Goal: Obtain resource: Obtain resource

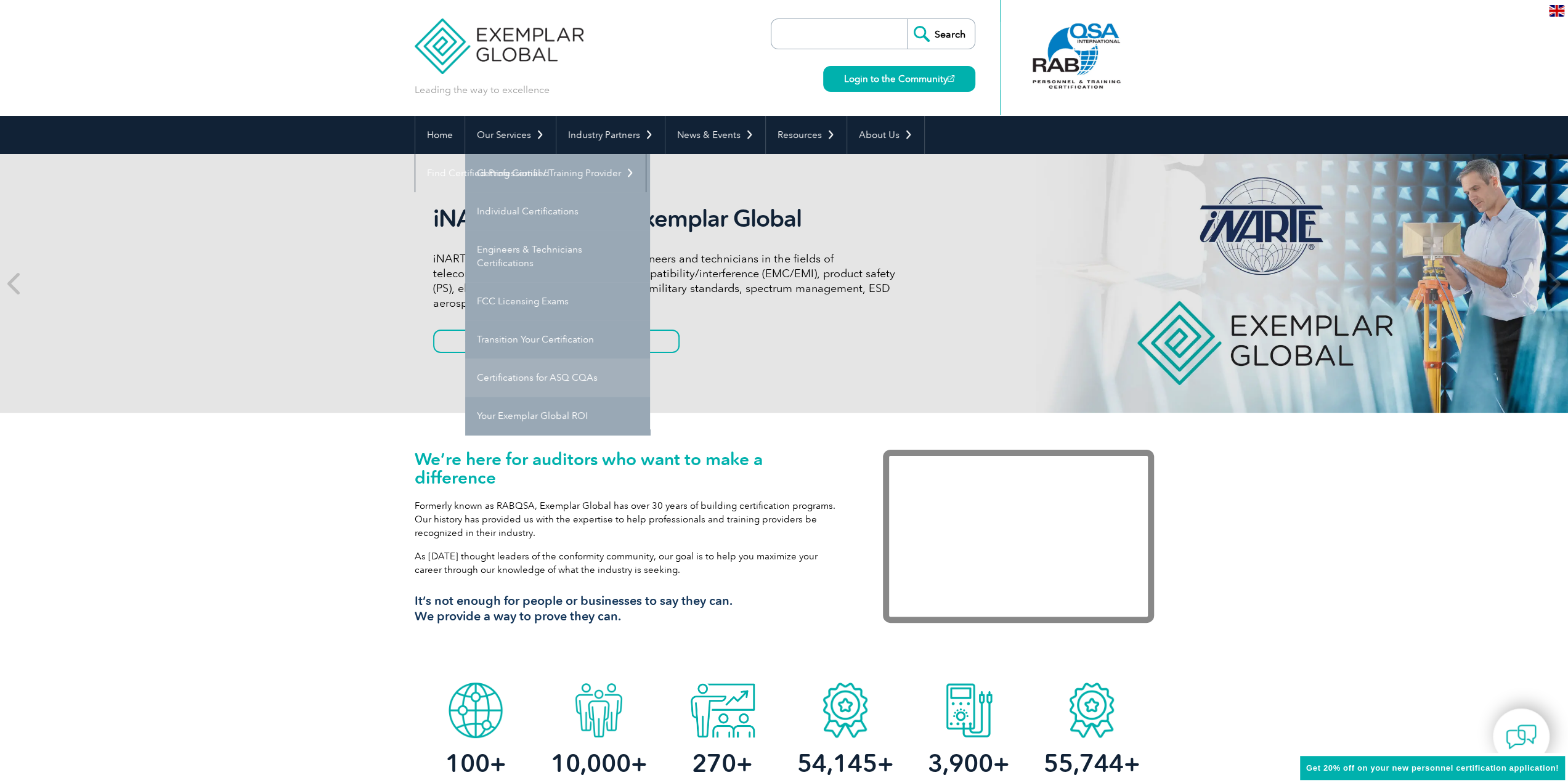
click at [540, 378] on link "Certifications for ASQ CQAs" at bounding box center [558, 378] width 185 height 38
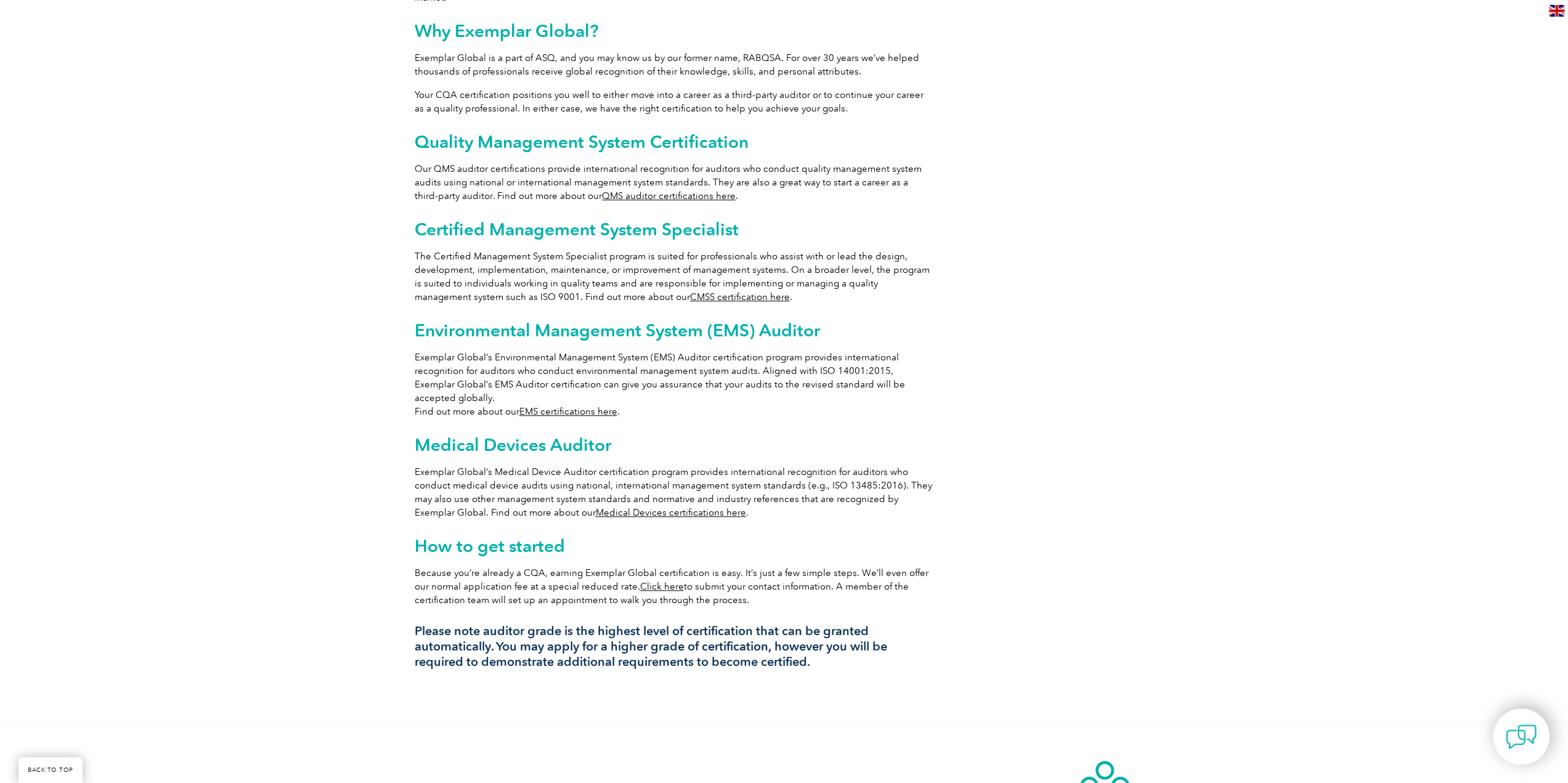
scroll to position [678, 0]
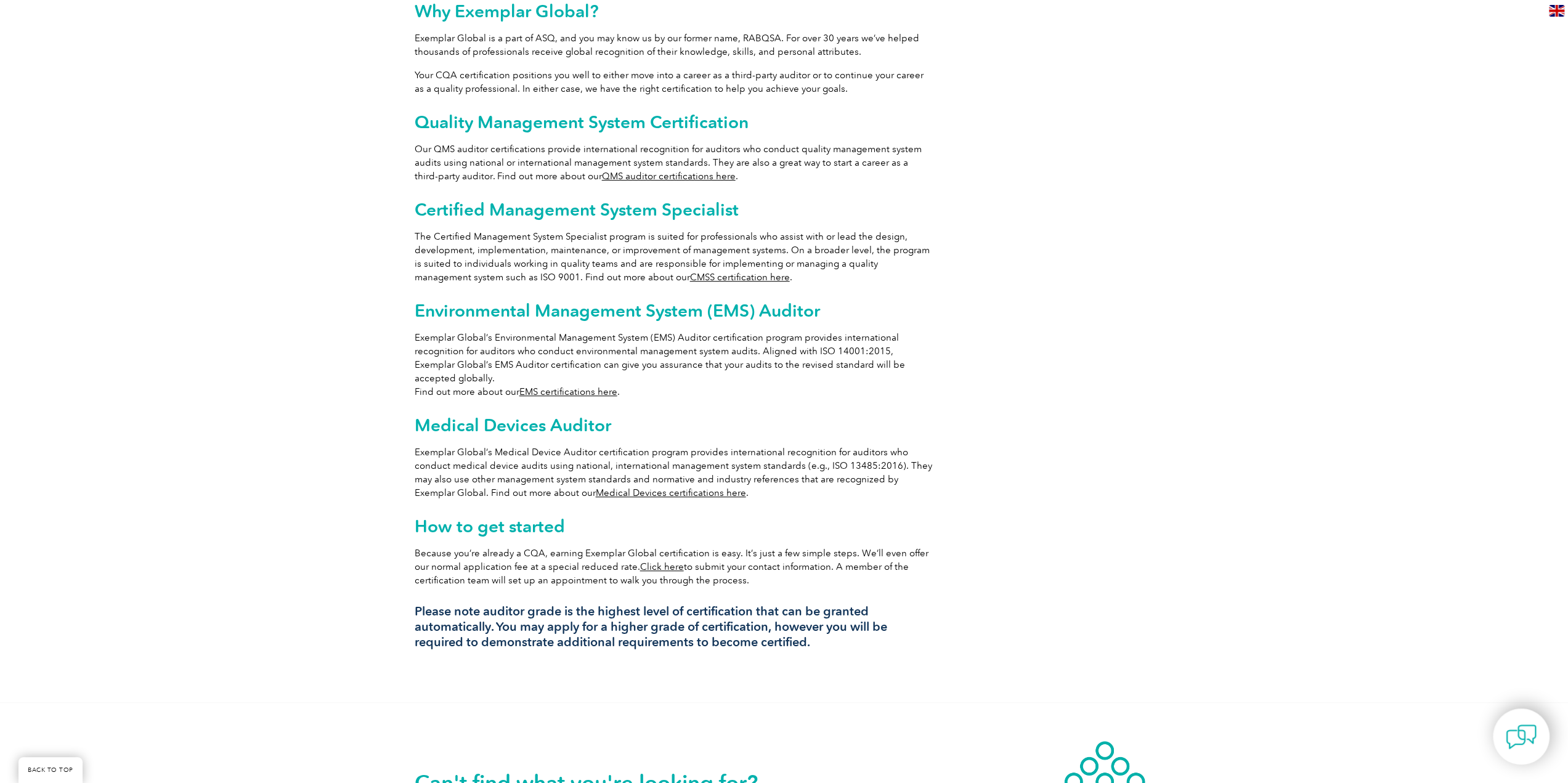
click at [596, 487] on link "Medical Devices certifications here" at bounding box center [671, 493] width 150 height 11
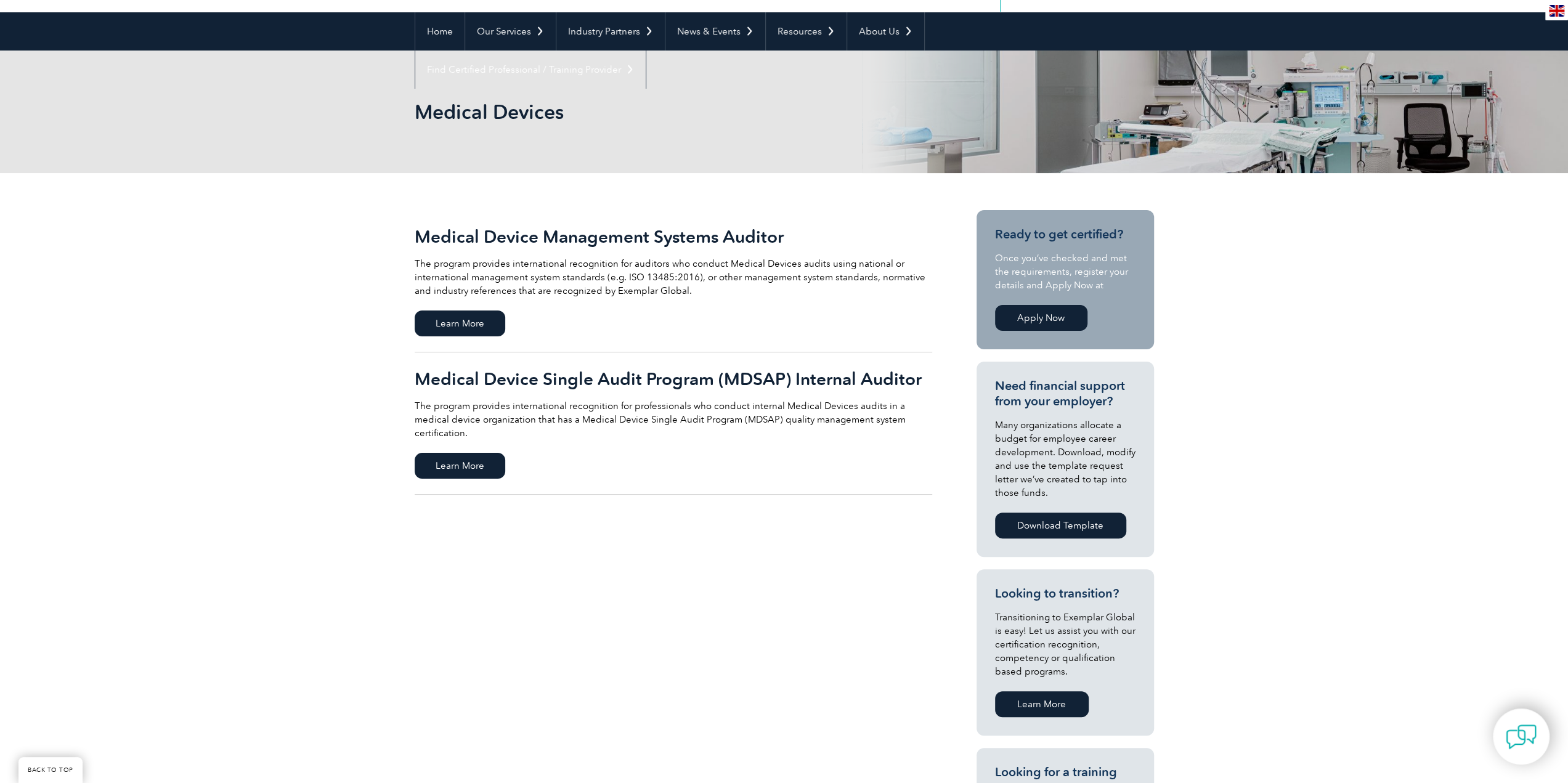
scroll to position [123, 0]
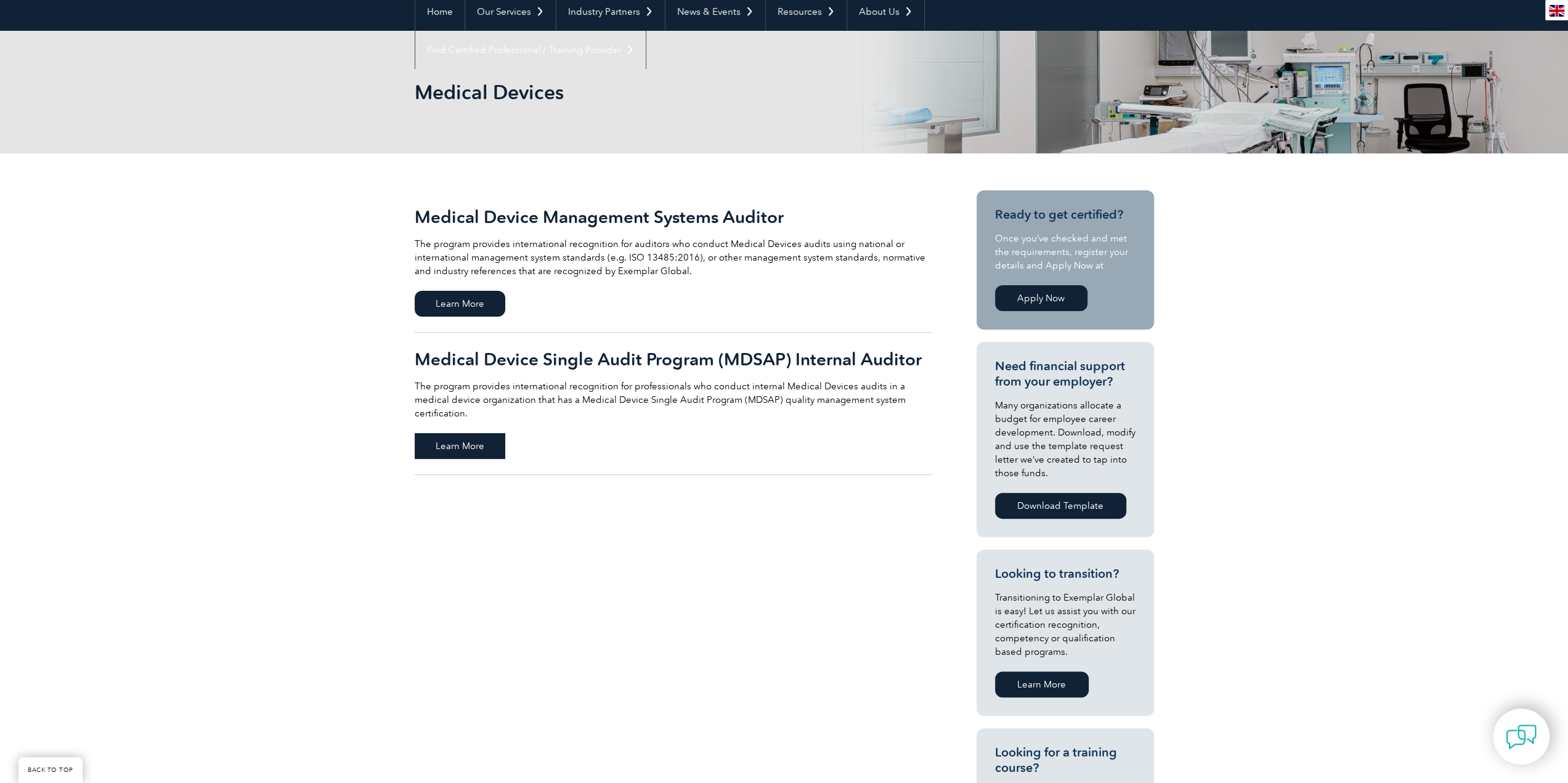
click at [465, 433] on span "Learn More" at bounding box center [460, 446] width 90 height 26
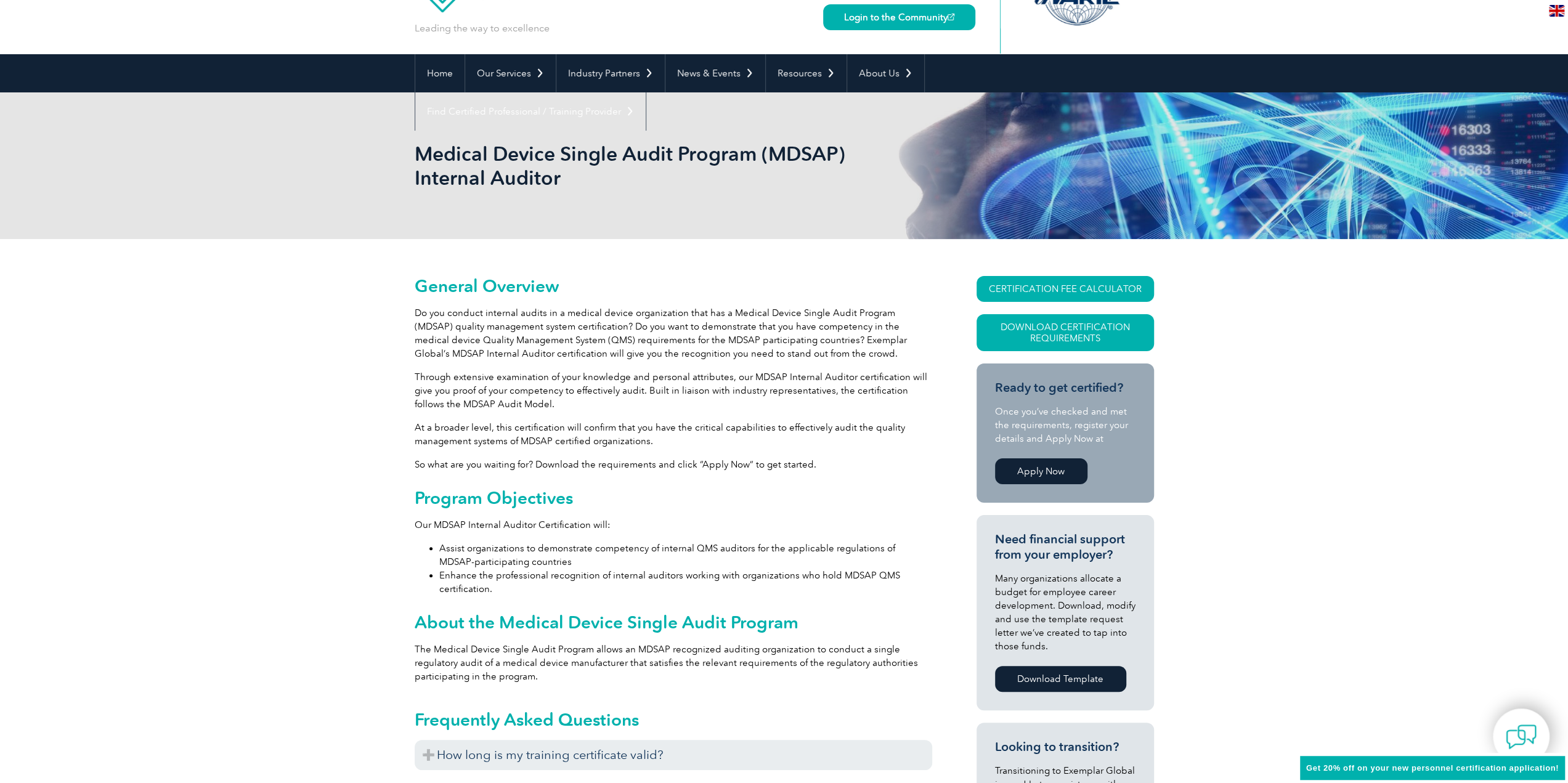
scroll to position [123, 0]
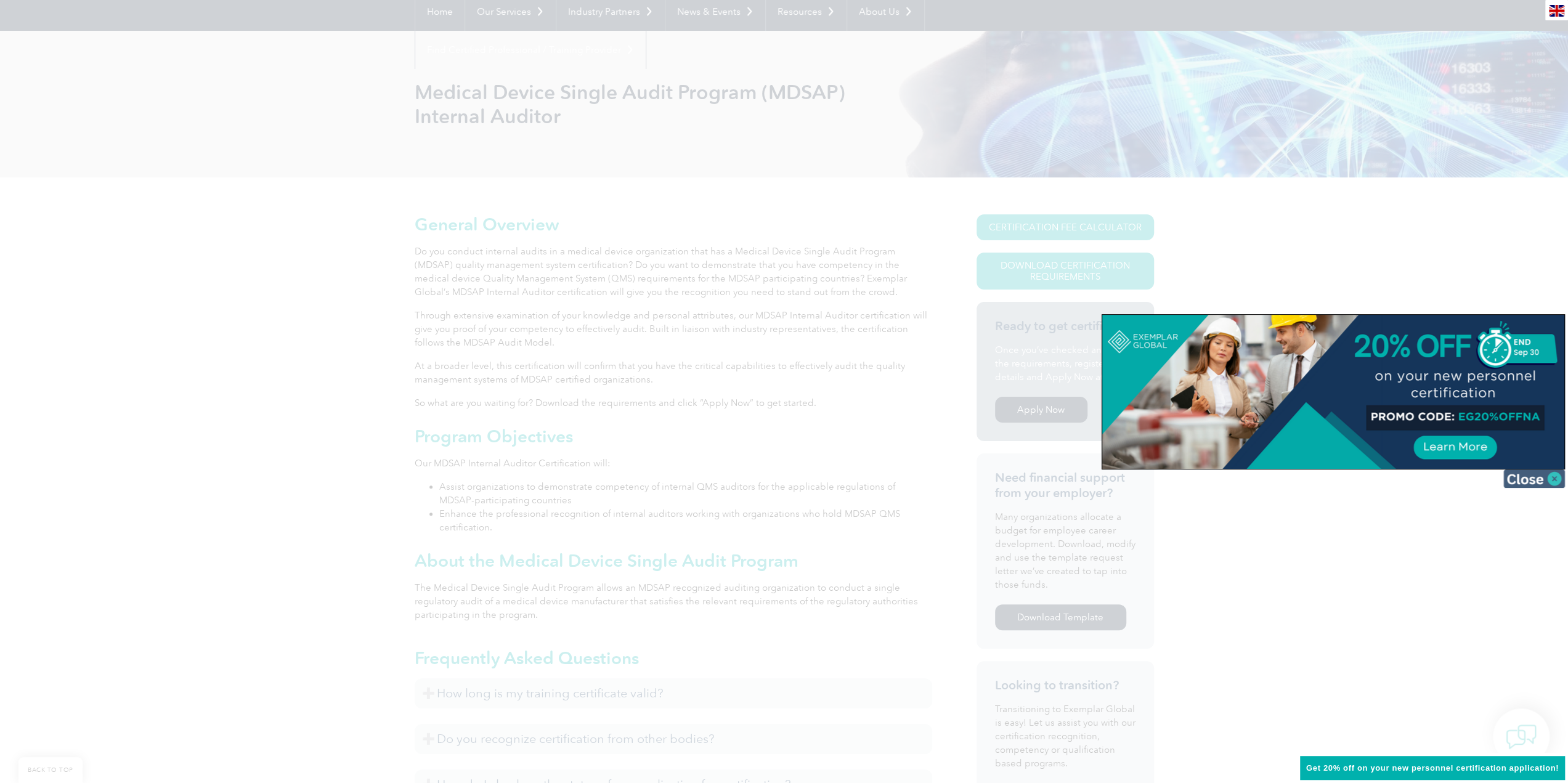
click at [1531, 478] on img at bounding box center [1534, 479] width 62 height 19
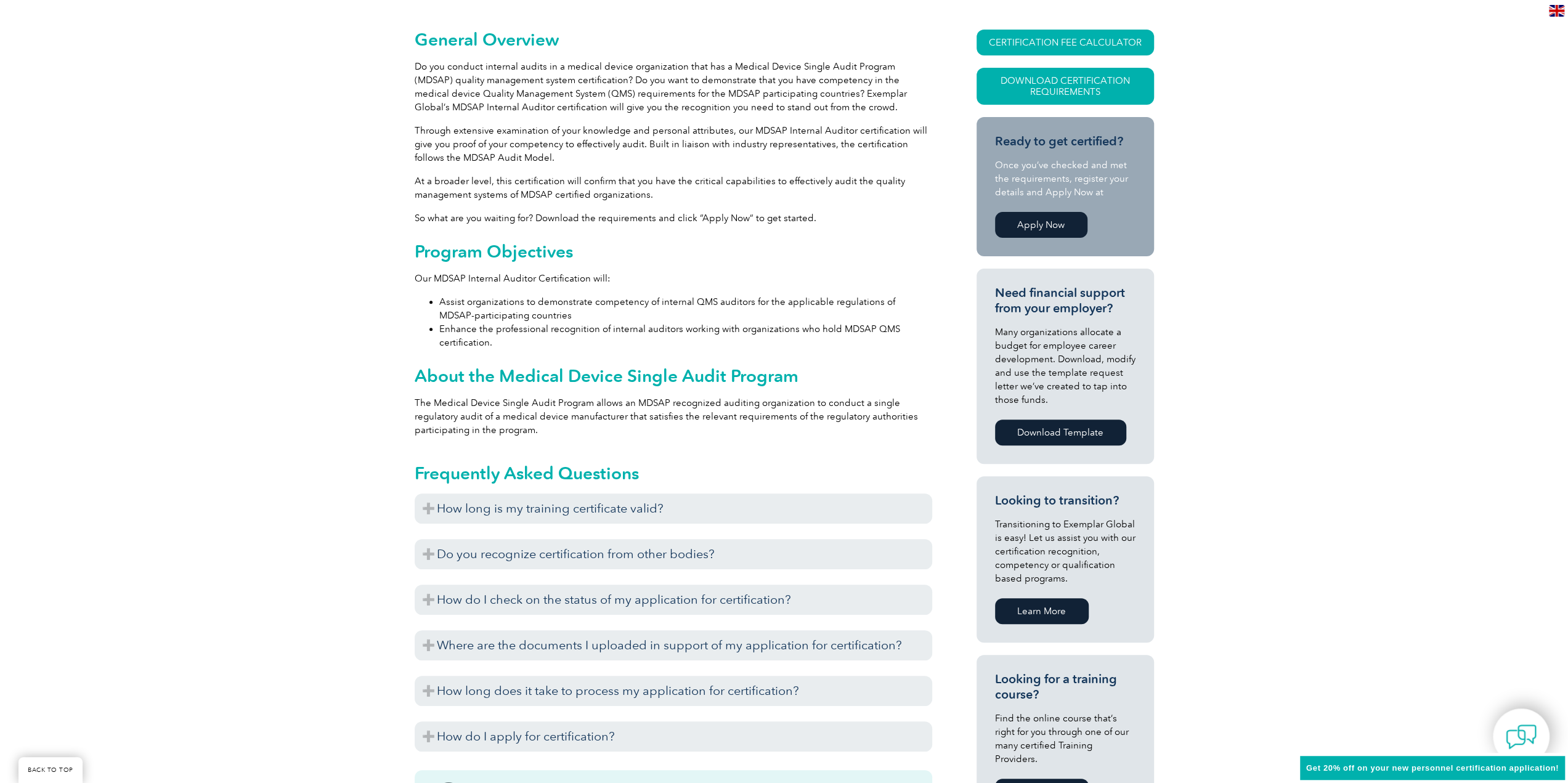
scroll to position [370, 0]
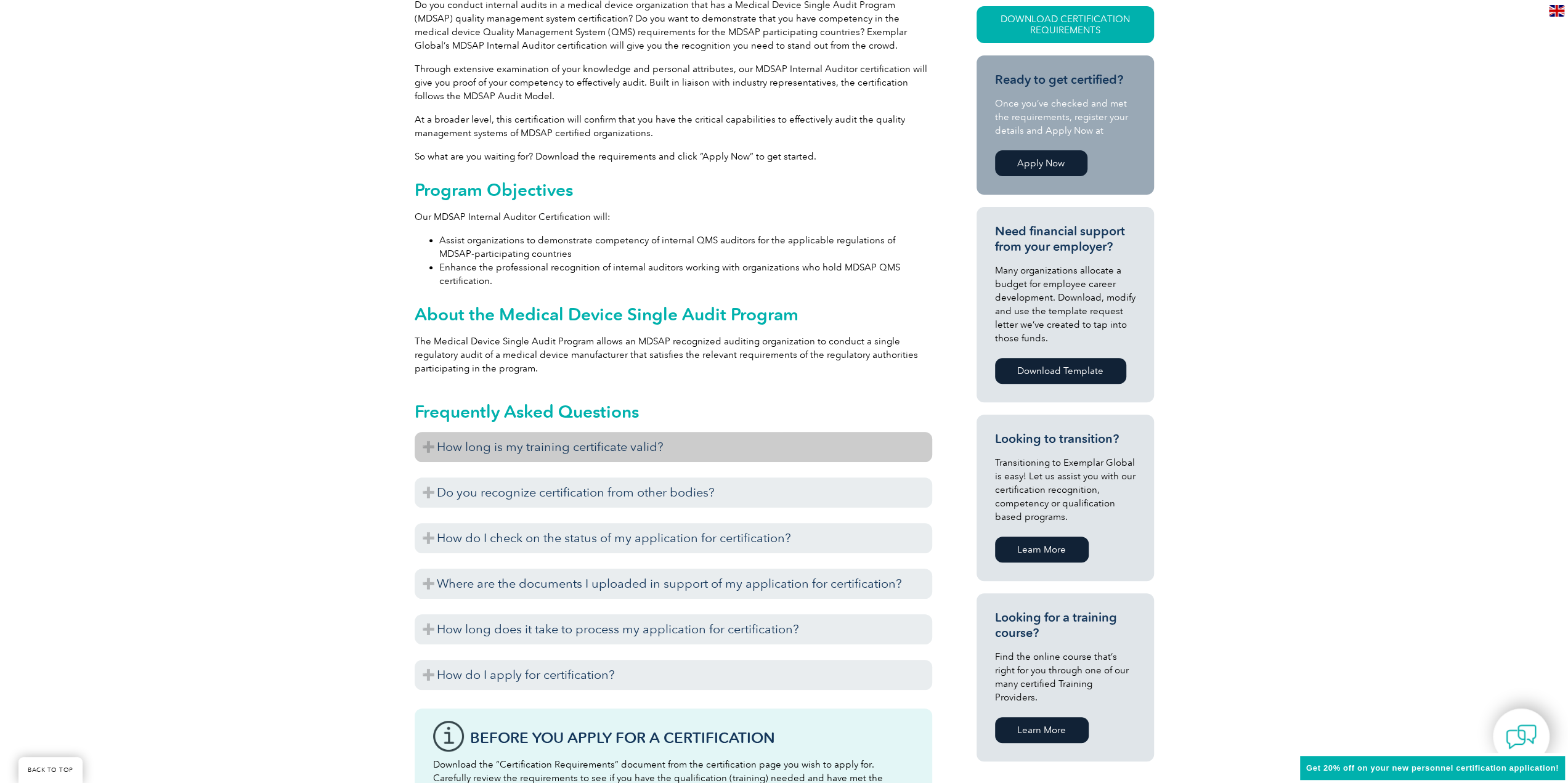
click at [477, 453] on h3 "How long is my training certificate valid?" at bounding box center [673, 447] width 518 height 30
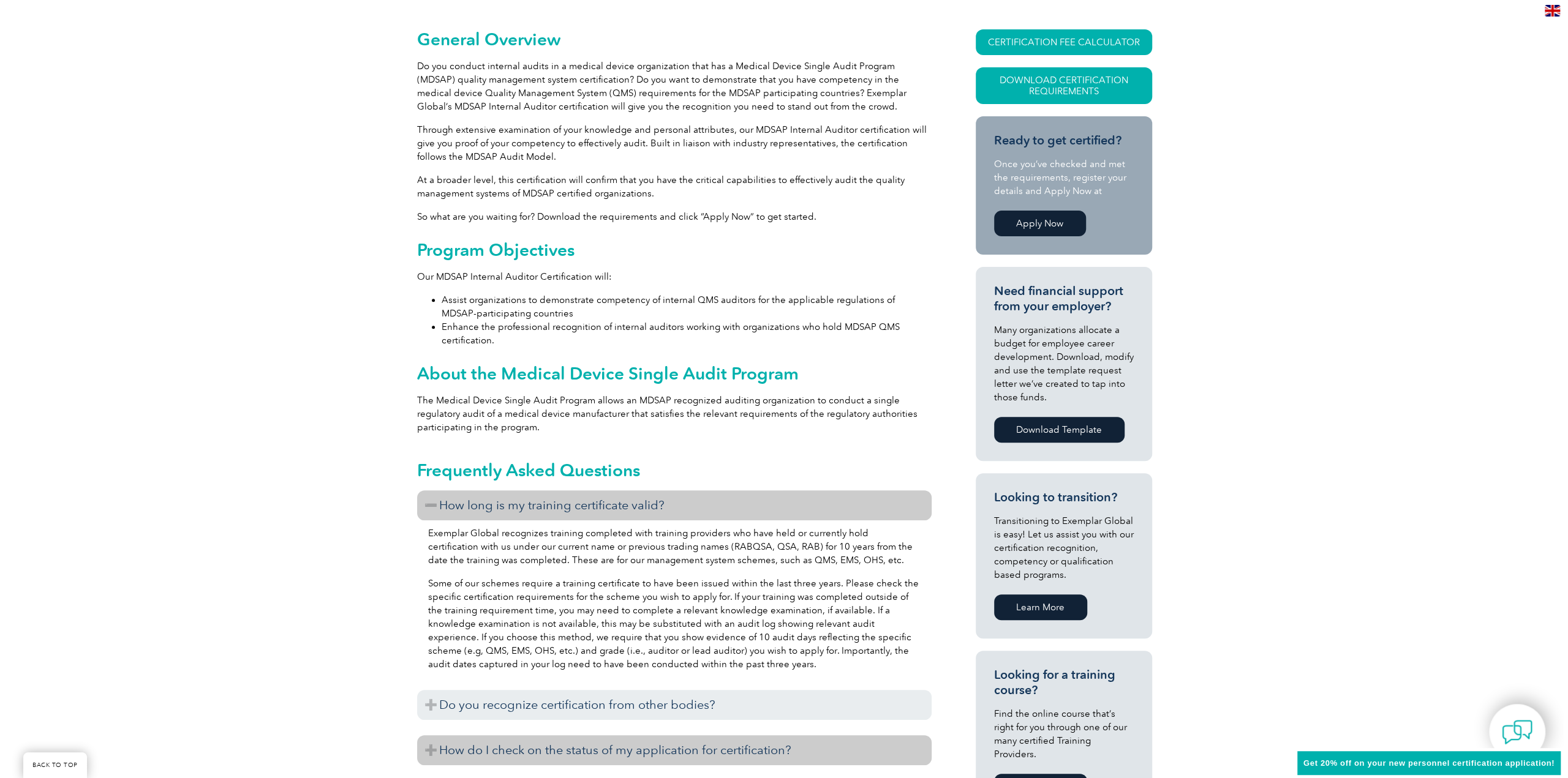
scroll to position [0, 0]
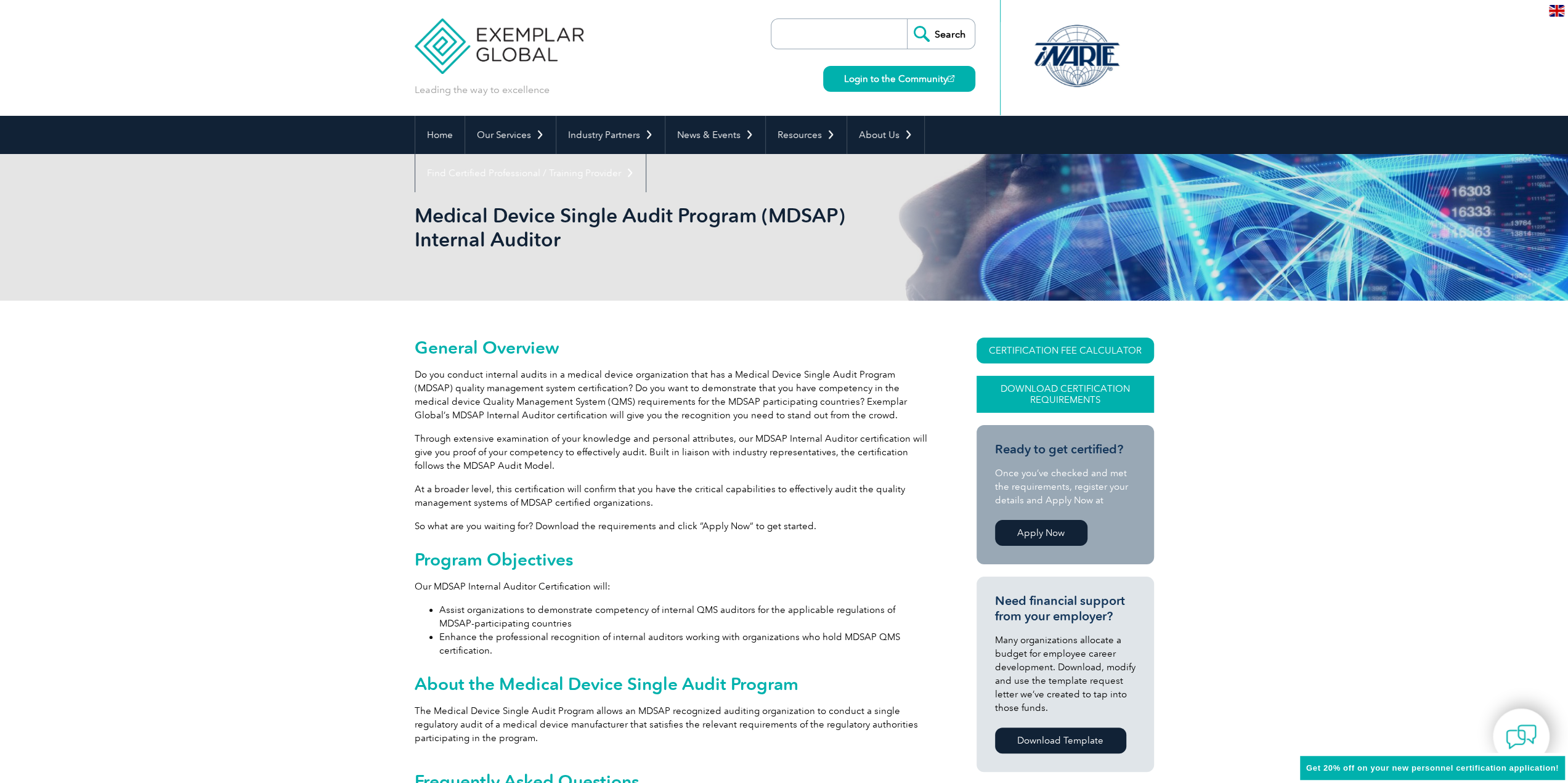
click at [1066, 390] on link "Download Certification Requirements" at bounding box center [1065, 395] width 177 height 37
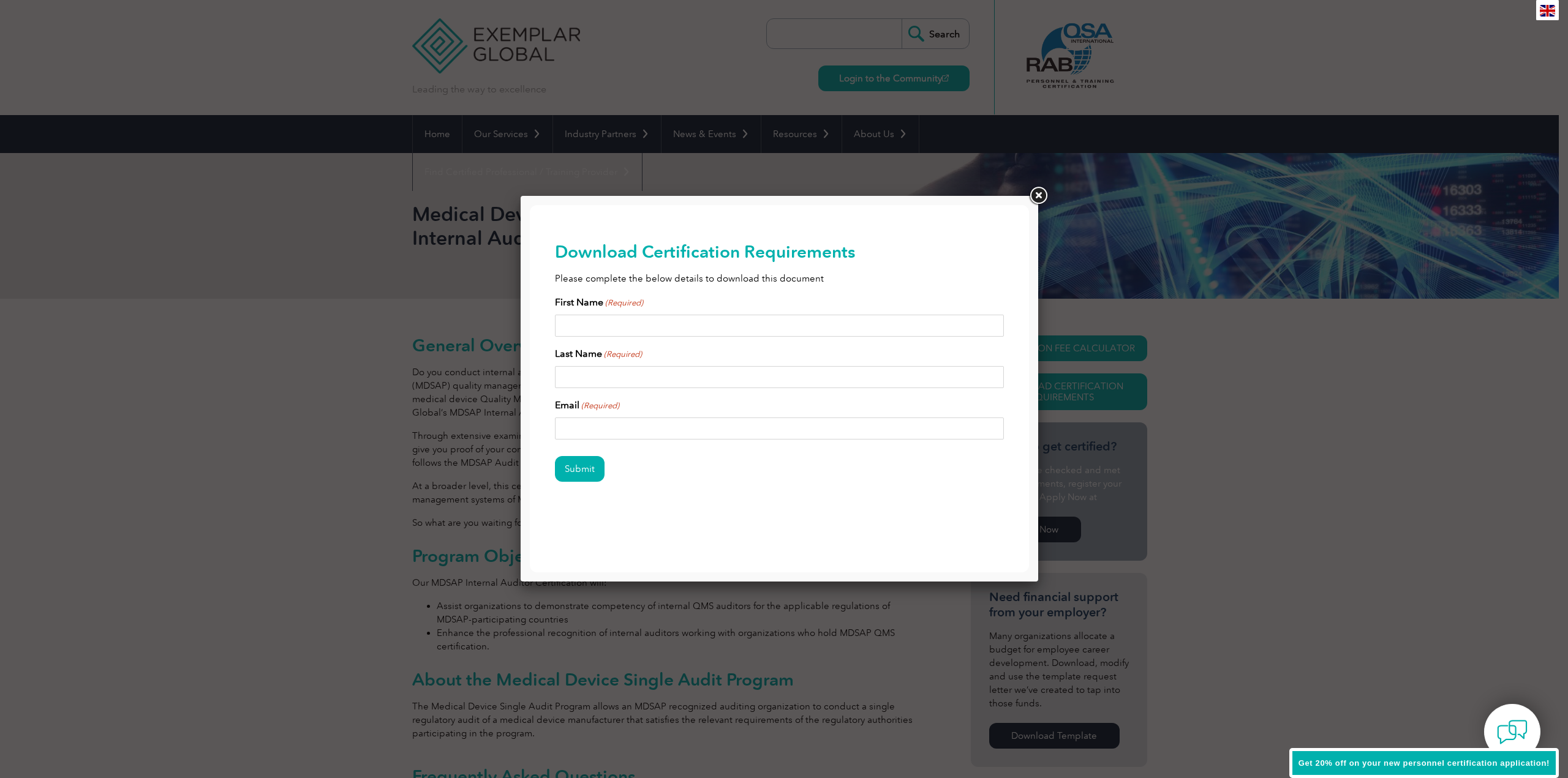
click at [669, 337] on div "First Name (Required) Last Name (Required) Email (Required)" at bounding box center [780, 367] width 449 height 145
click at [667, 328] on input "First Name (Required)" at bounding box center [780, 326] width 449 height 22
type input "Sabrina"
click at [617, 376] on input "Last Name (Required)" at bounding box center [780, 376] width 449 height 22
type input "Selvaggi"
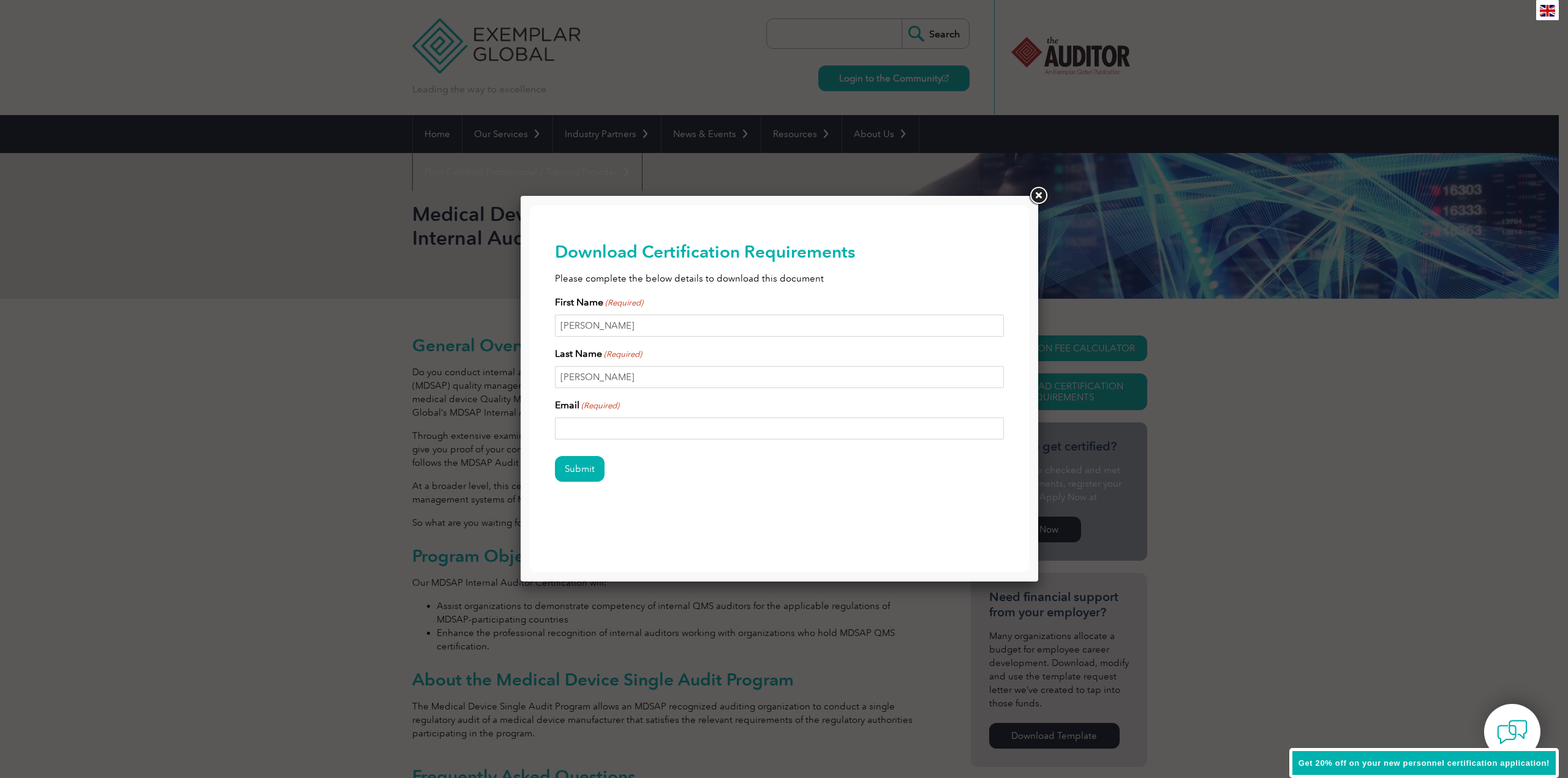
click at [566, 431] on input "Email (Required)" at bounding box center [780, 428] width 449 height 22
type input "sabrina.selvaggi@gmail.com"
click at [581, 464] on input "Submit" at bounding box center [579, 469] width 50 height 26
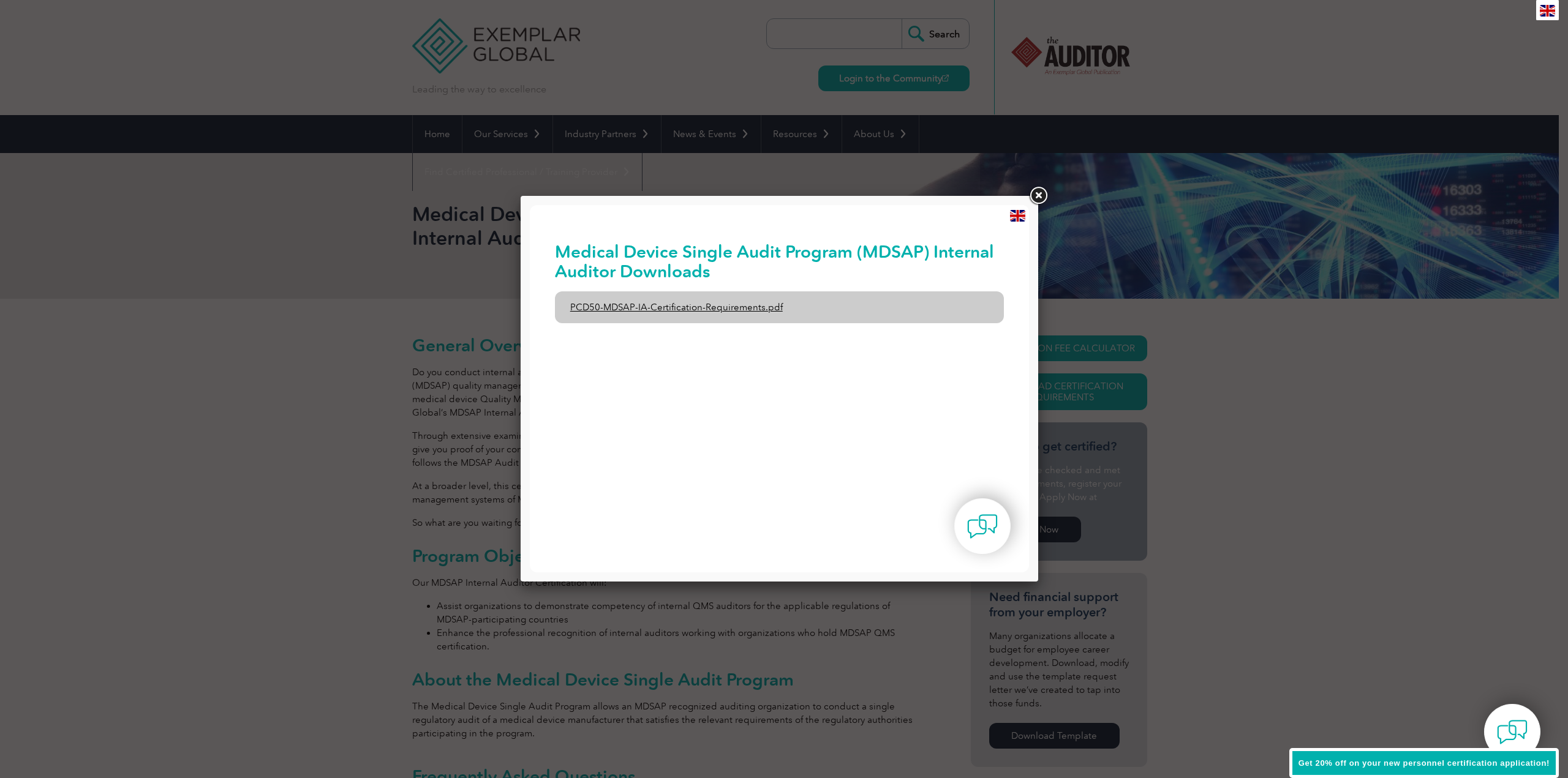
click at [681, 308] on link "PCD50-MDSAP-IA-Certification-Requirements.pdf" at bounding box center [780, 307] width 449 height 32
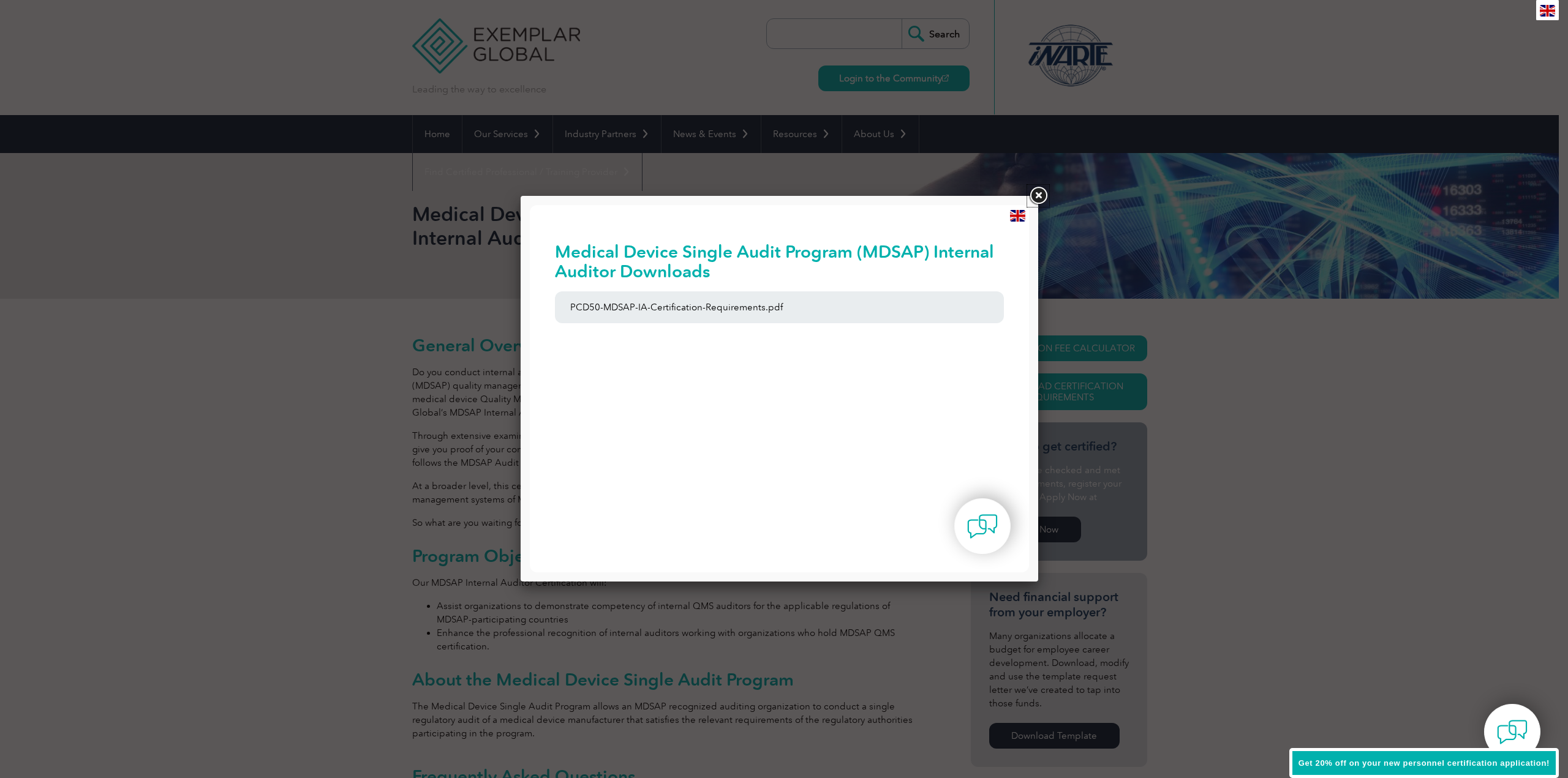
click at [1037, 195] on link at bounding box center [1038, 195] width 22 height 22
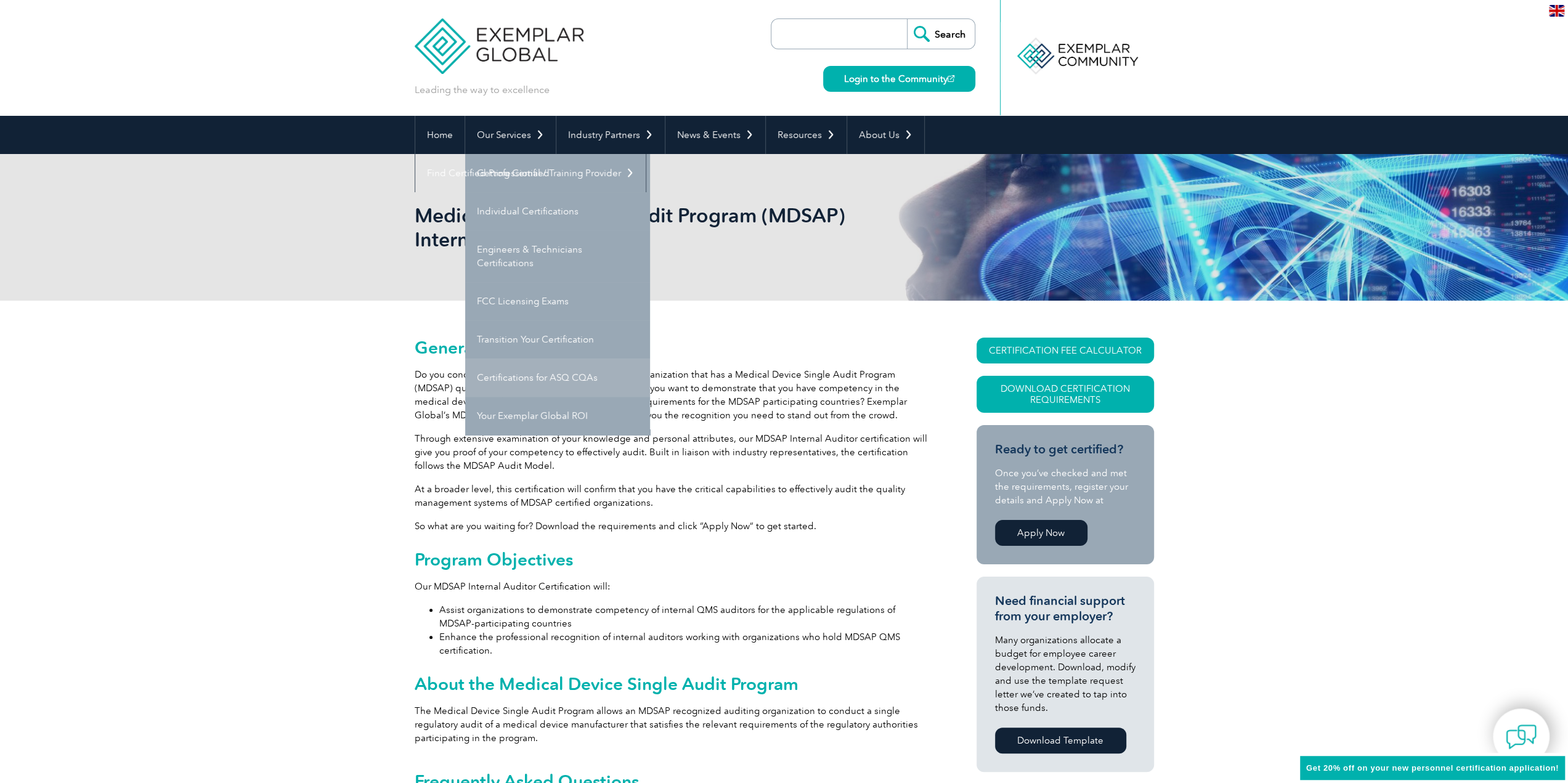
click at [502, 372] on link "Certifications for ASQ CQAs" at bounding box center [558, 378] width 185 height 38
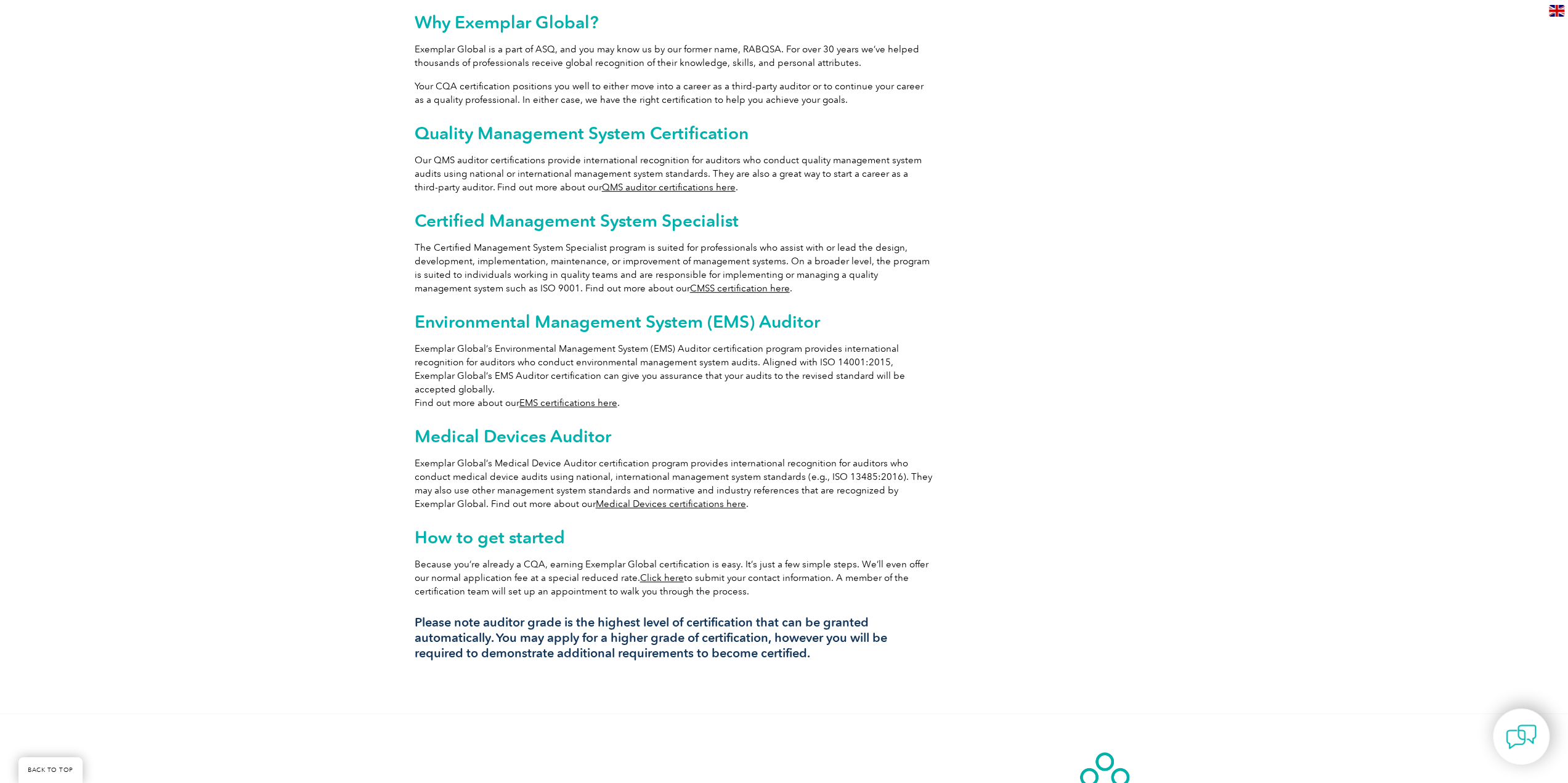
scroll to position [678, 0]
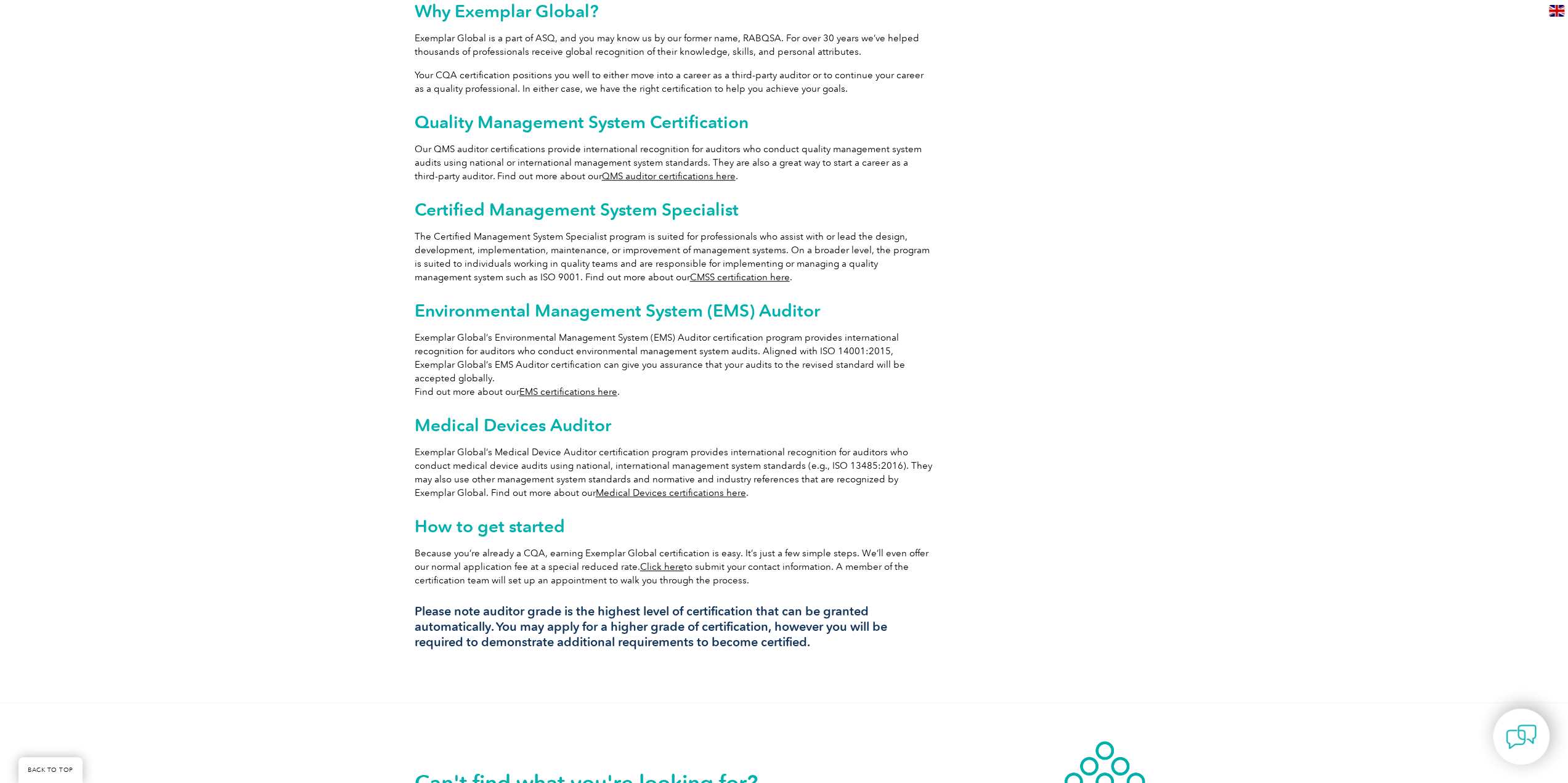
click at [623, 487] on link "Medical Devices certifications here" at bounding box center [671, 493] width 150 height 11
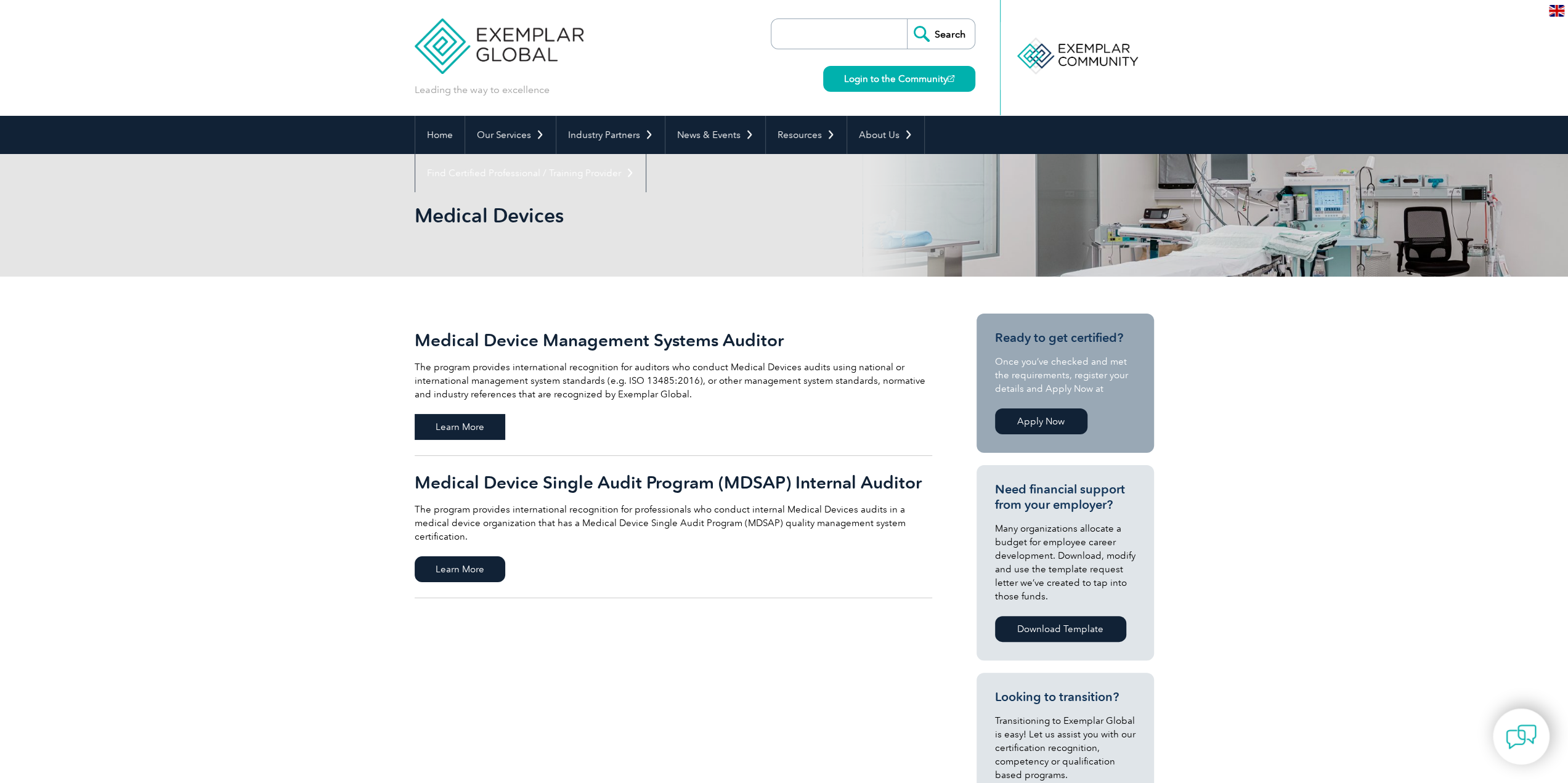
click at [463, 425] on span "Learn More" at bounding box center [460, 427] width 90 height 26
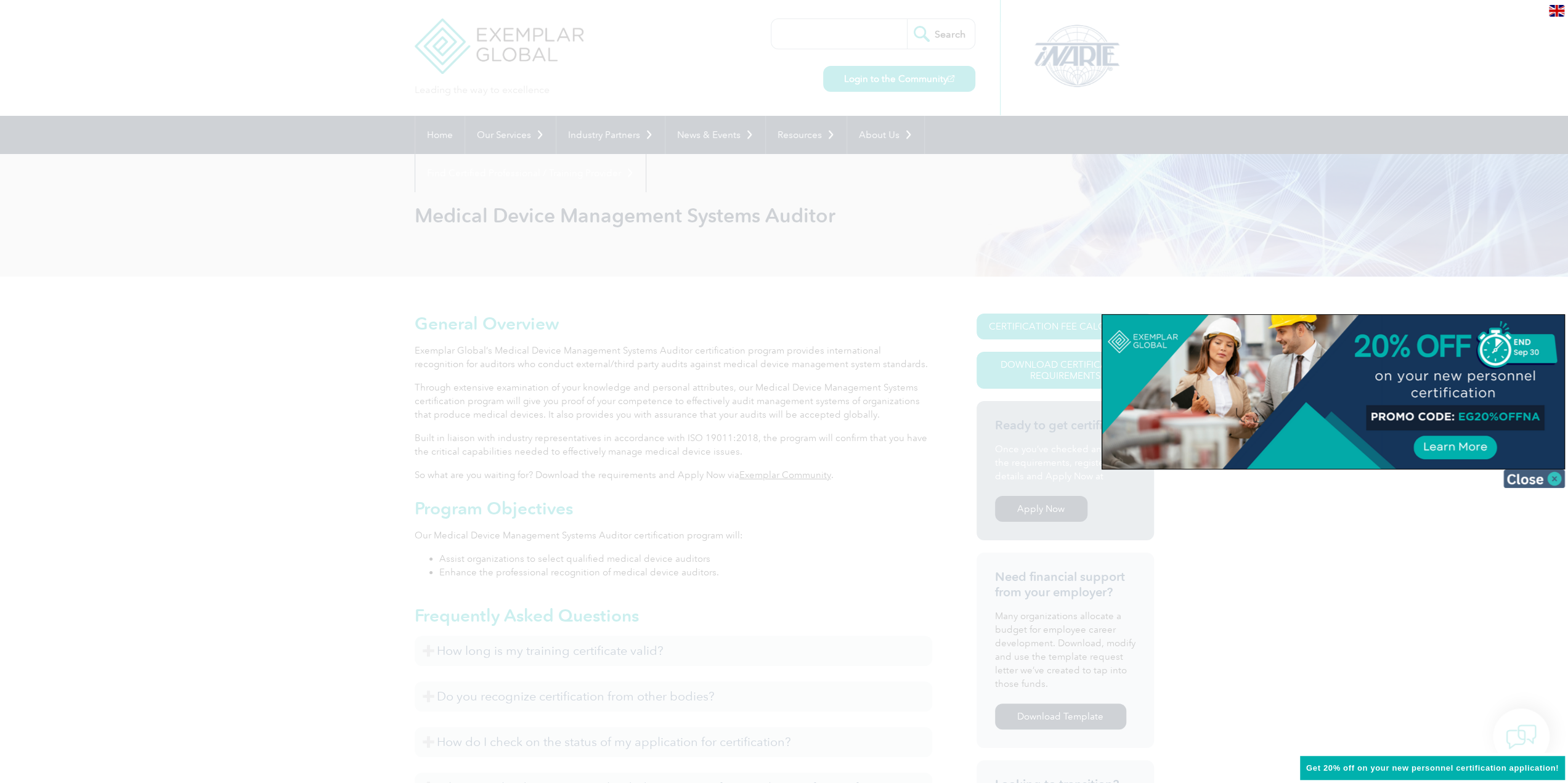
click at [1523, 475] on img at bounding box center [1534, 479] width 62 height 19
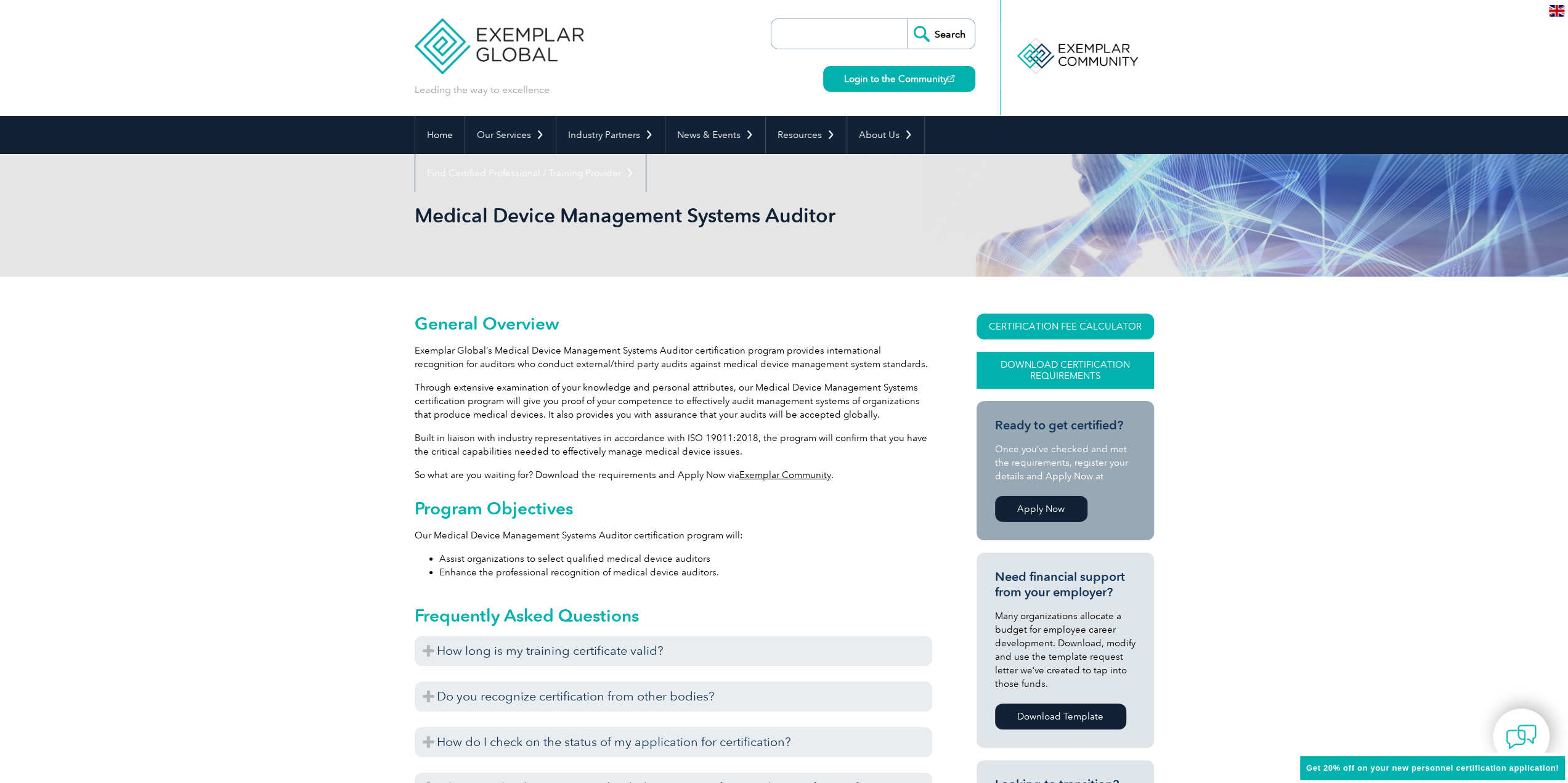
click at [1065, 365] on link "Download Certification Requirements" at bounding box center [1065, 370] width 177 height 37
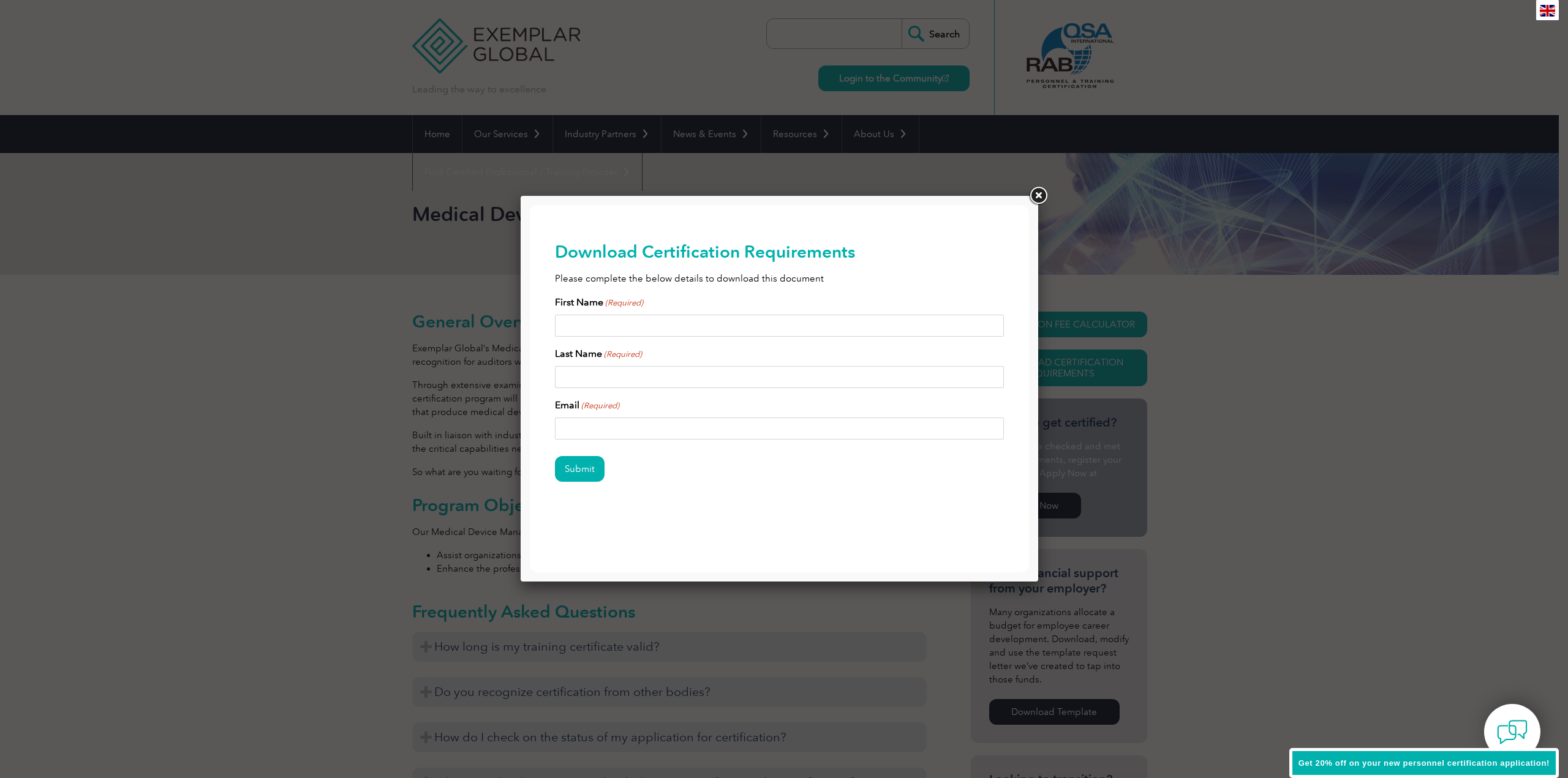
click at [667, 315] on input "First Name (Required)" at bounding box center [780, 326] width 449 height 22
type input "Sabrina"
click at [606, 376] on input "Last Name (Required)" at bounding box center [780, 376] width 449 height 22
type input "Selvaggi"
click at [622, 422] on input "Email (Required)" at bounding box center [780, 428] width 449 height 22
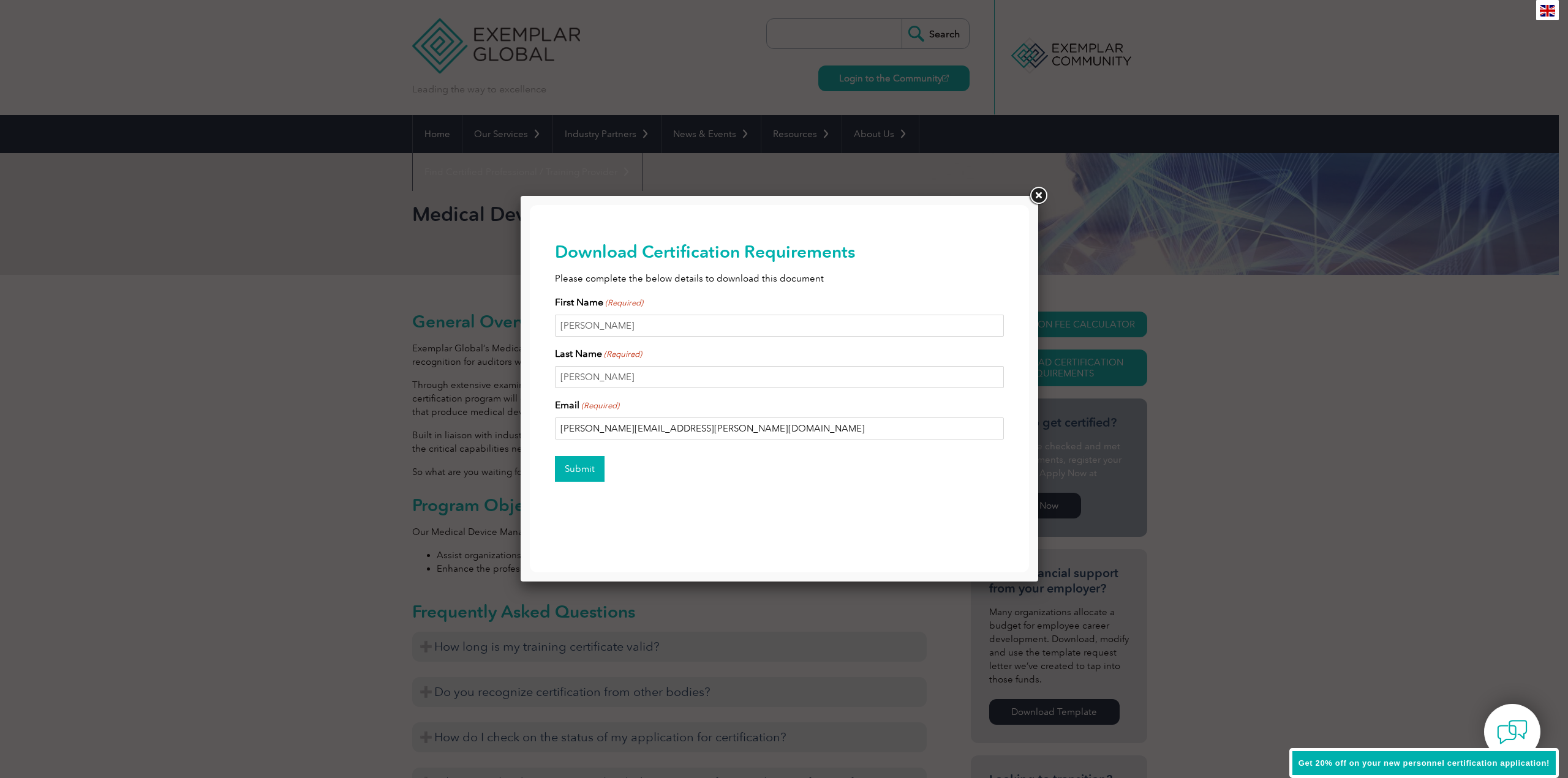
type input "sabrina.selvaggi@gmail.com"
click at [590, 472] on input "Submit" at bounding box center [579, 469] width 50 height 26
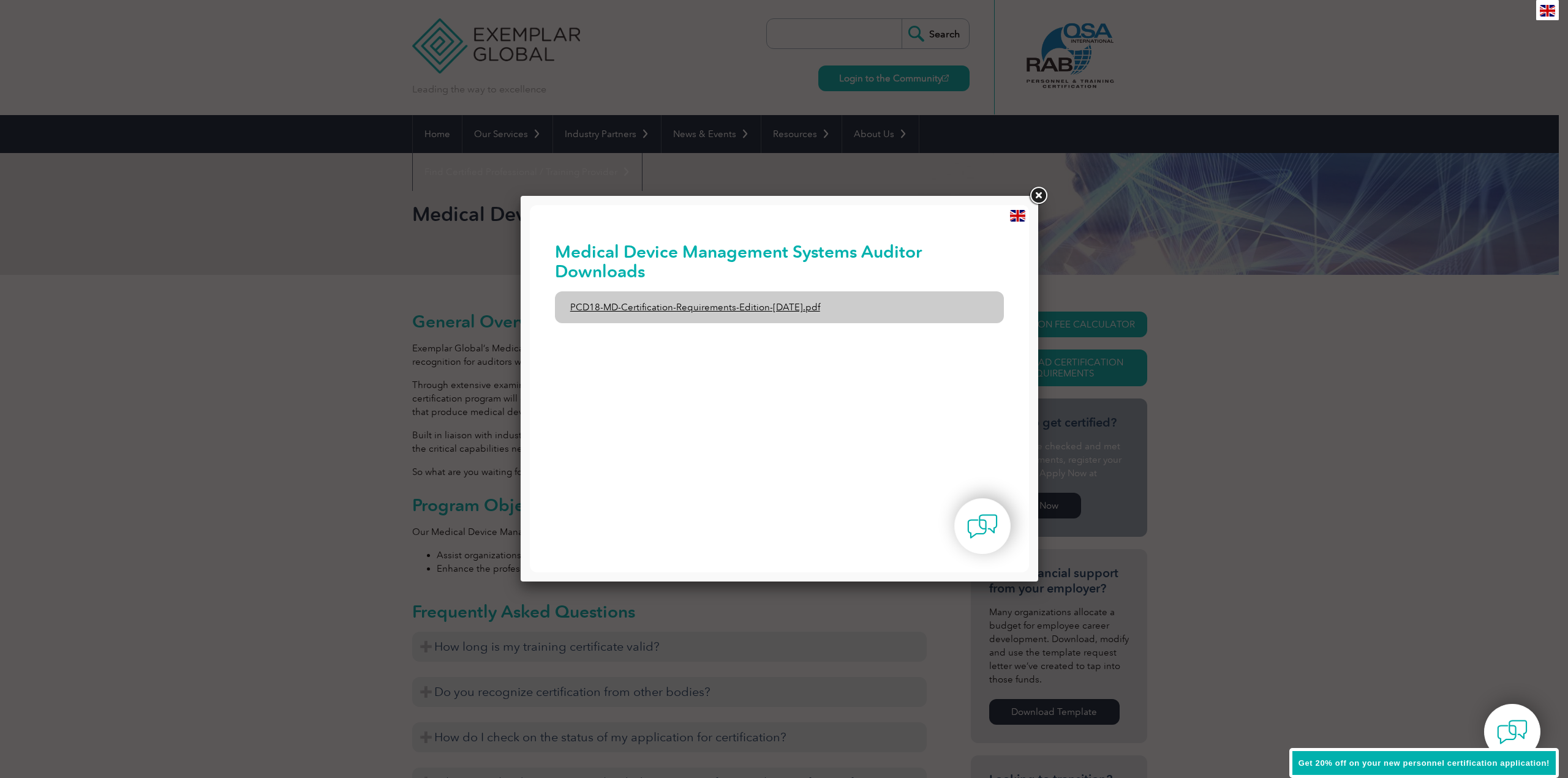
click at [789, 302] on link "PCD18-MD-Certification-Requirements-Edition-1-June-2020.pdf" at bounding box center [780, 307] width 449 height 32
click at [806, 308] on link "PCD18-MD-Certification-Requirements-Edition-1-June-2020.pdf" at bounding box center [780, 307] width 449 height 32
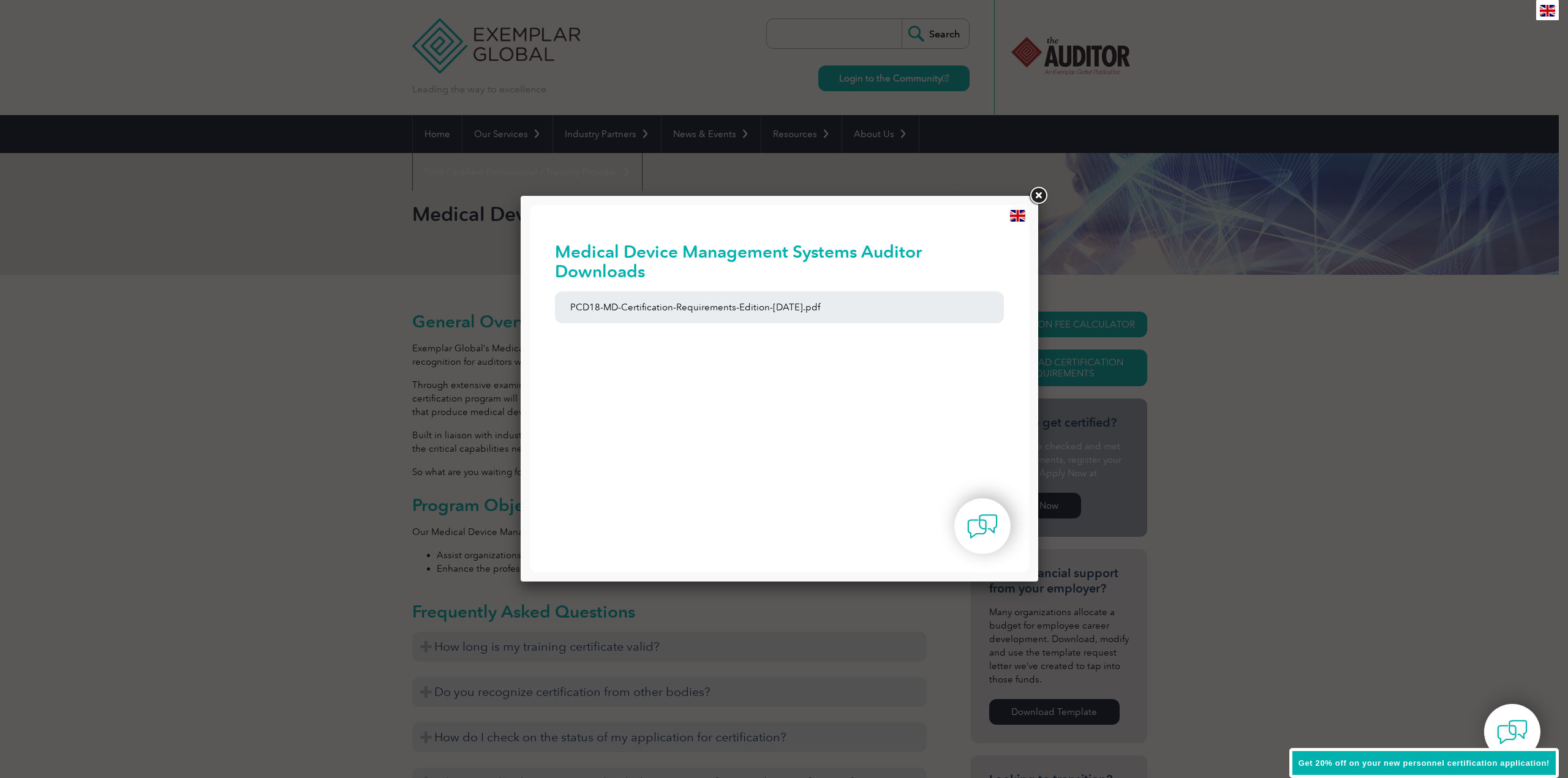
click at [1042, 196] on link at bounding box center [1038, 195] width 22 height 22
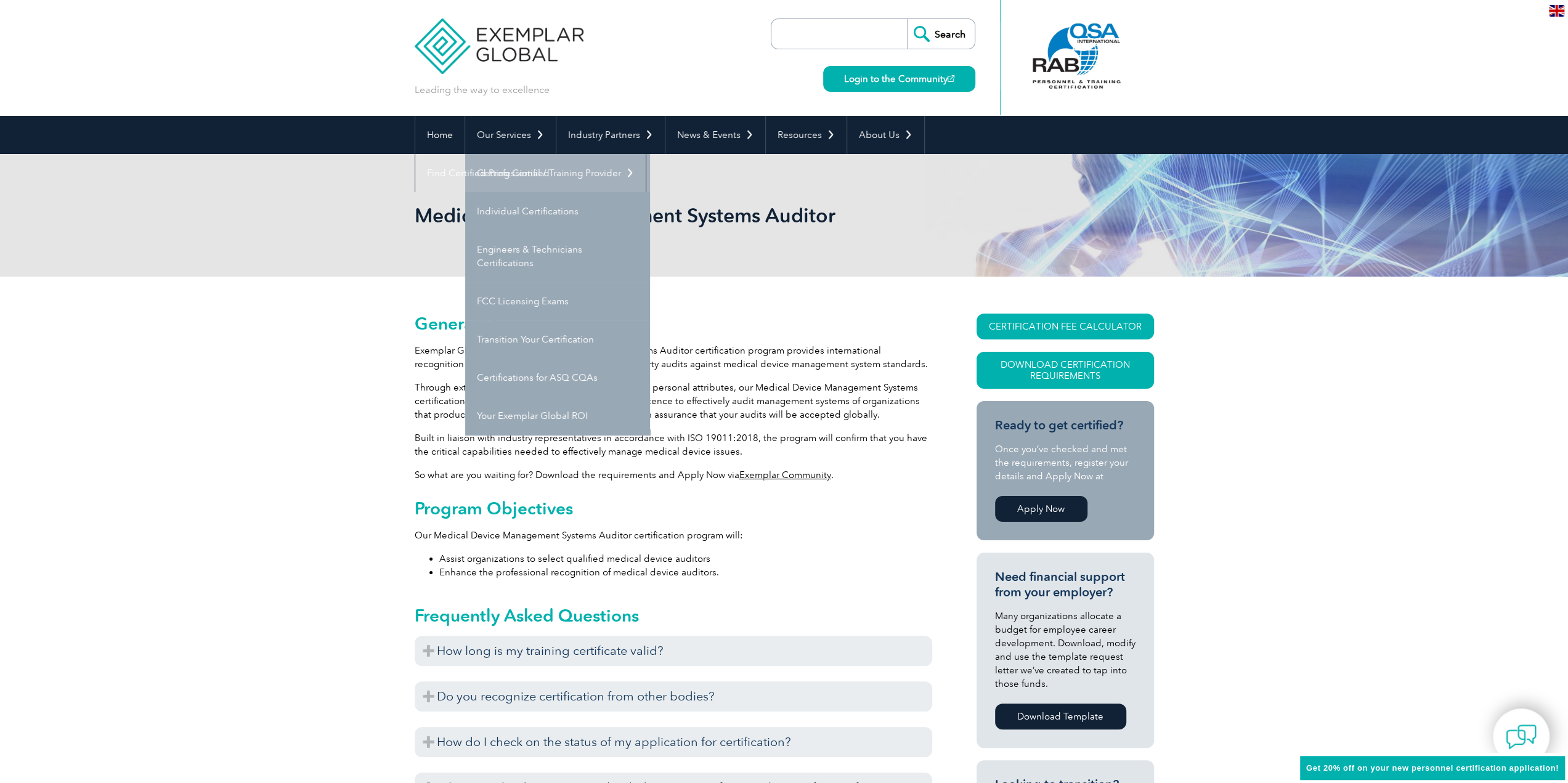
click at [497, 177] on link "Getting Certified" at bounding box center [558, 173] width 185 height 38
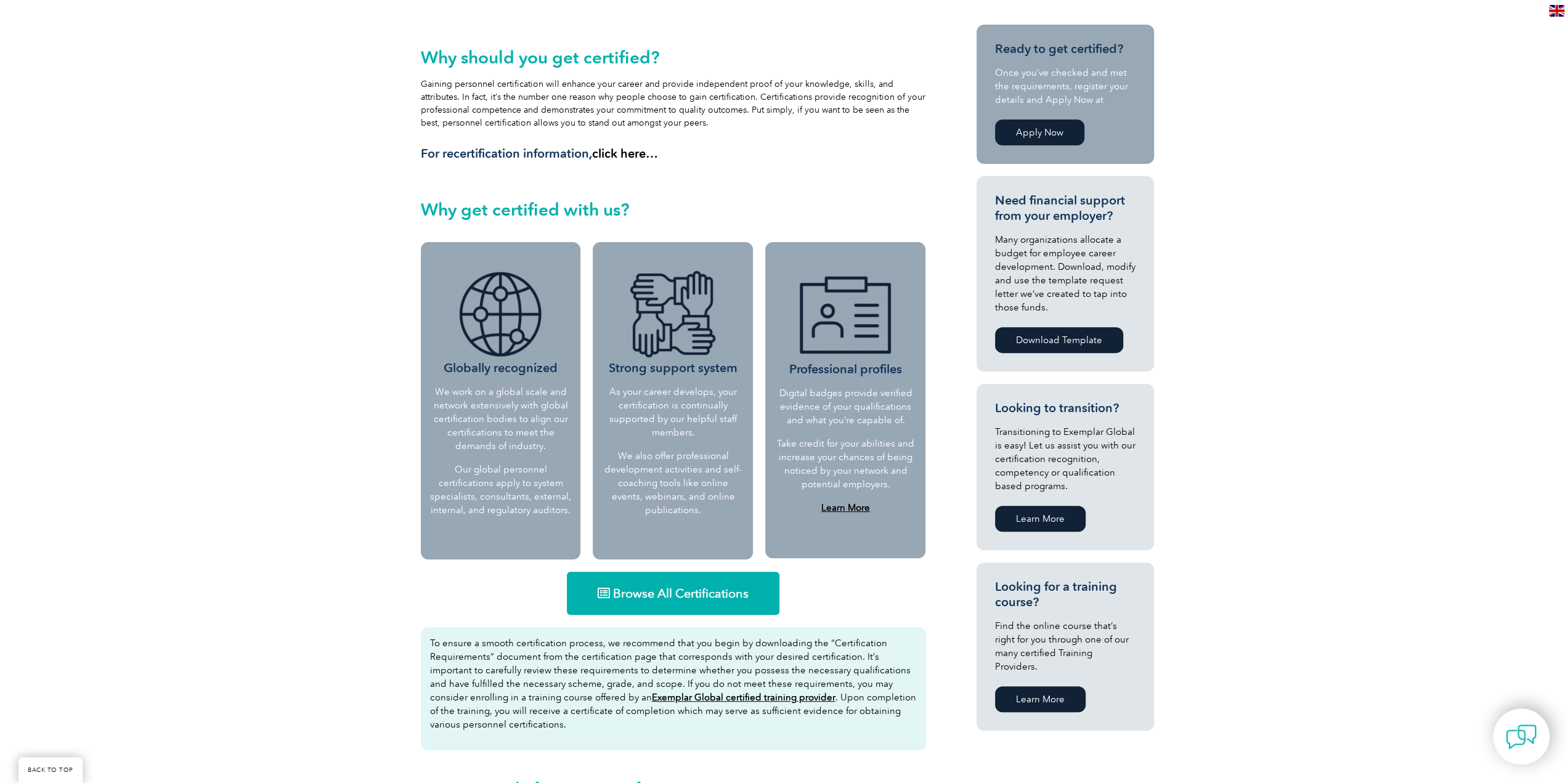
scroll to position [308, 0]
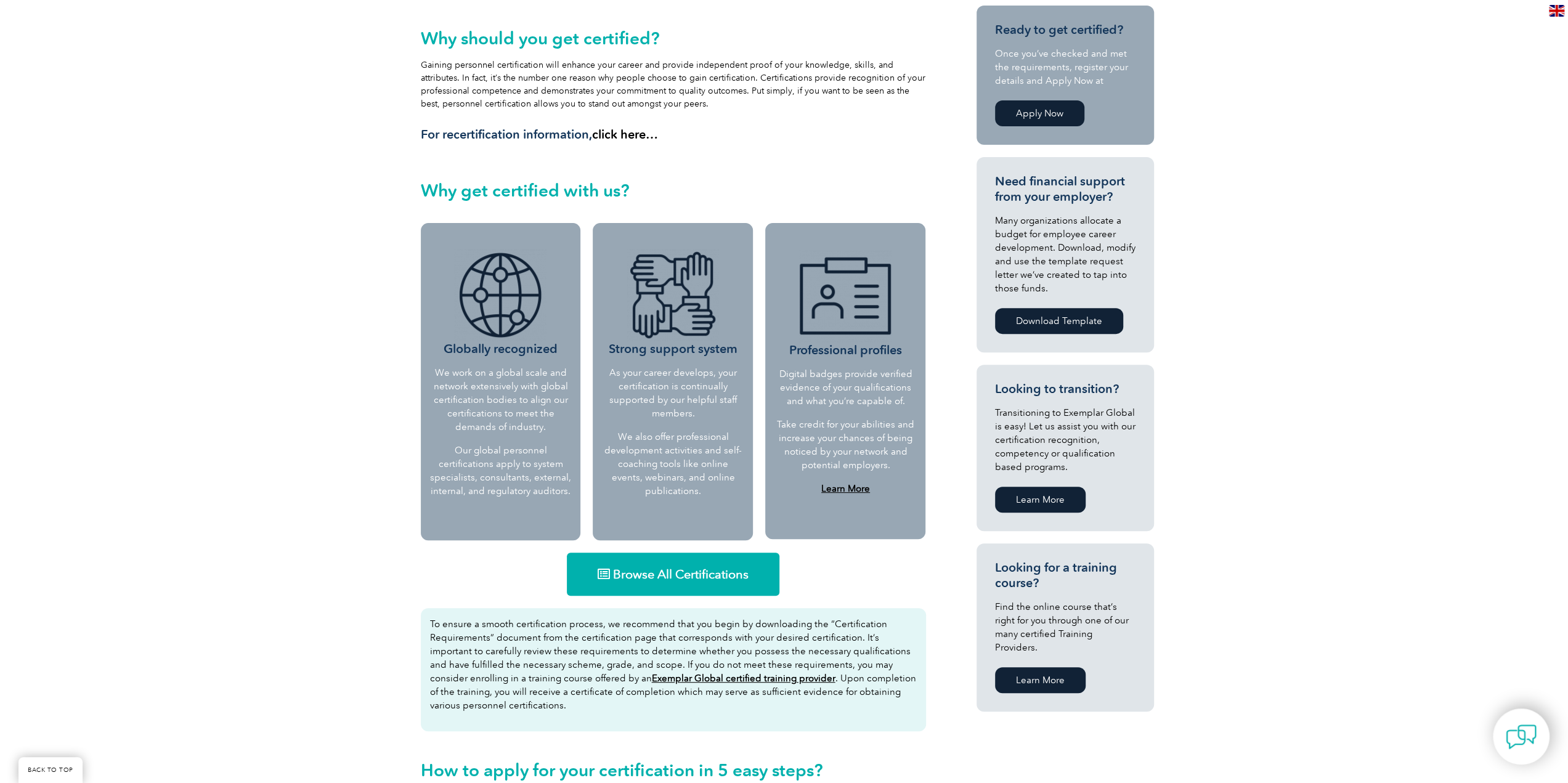
click at [688, 574] on span "Browse All Certifications" at bounding box center [681, 574] width 136 height 13
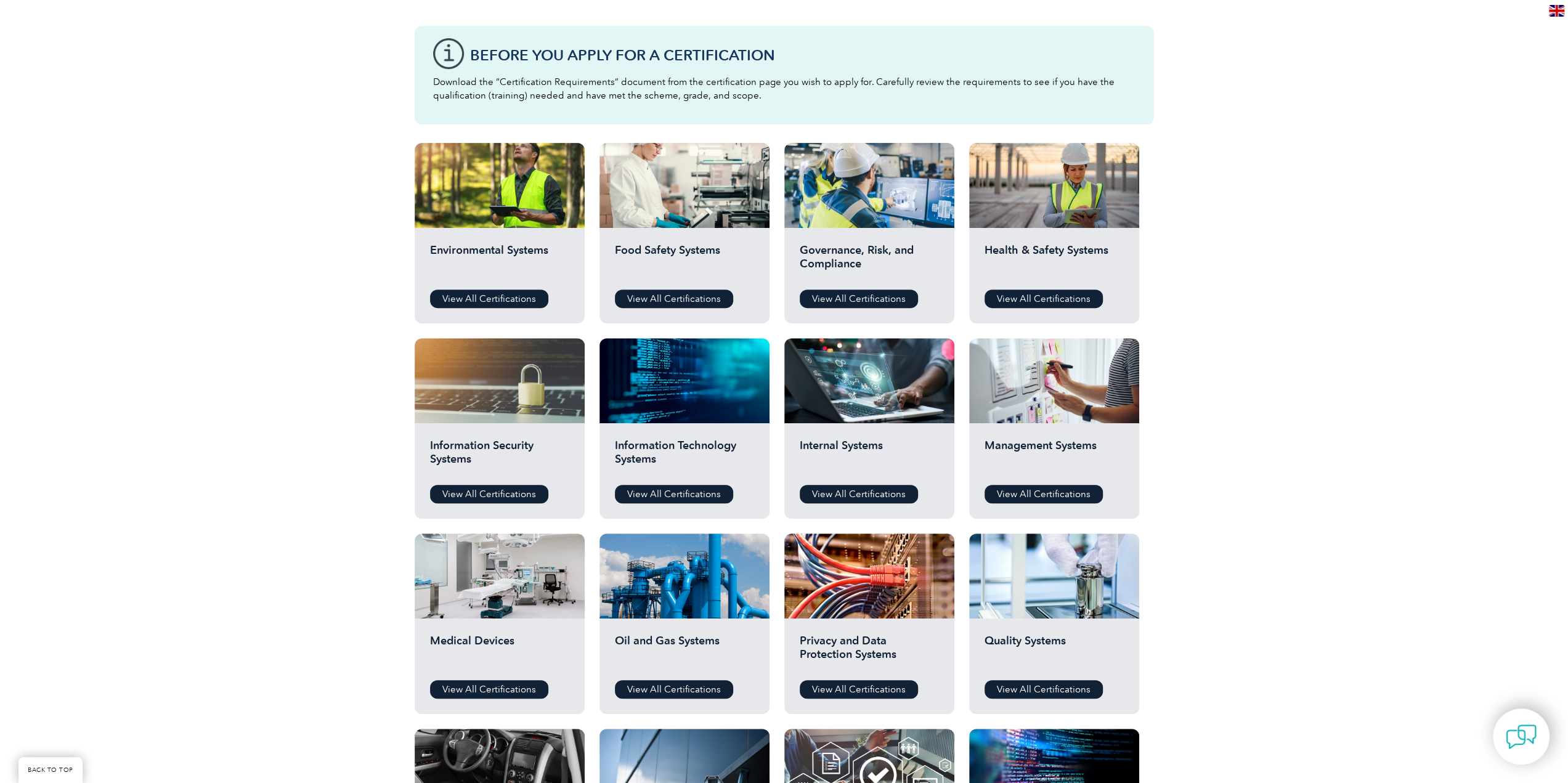
scroll to position [370, 0]
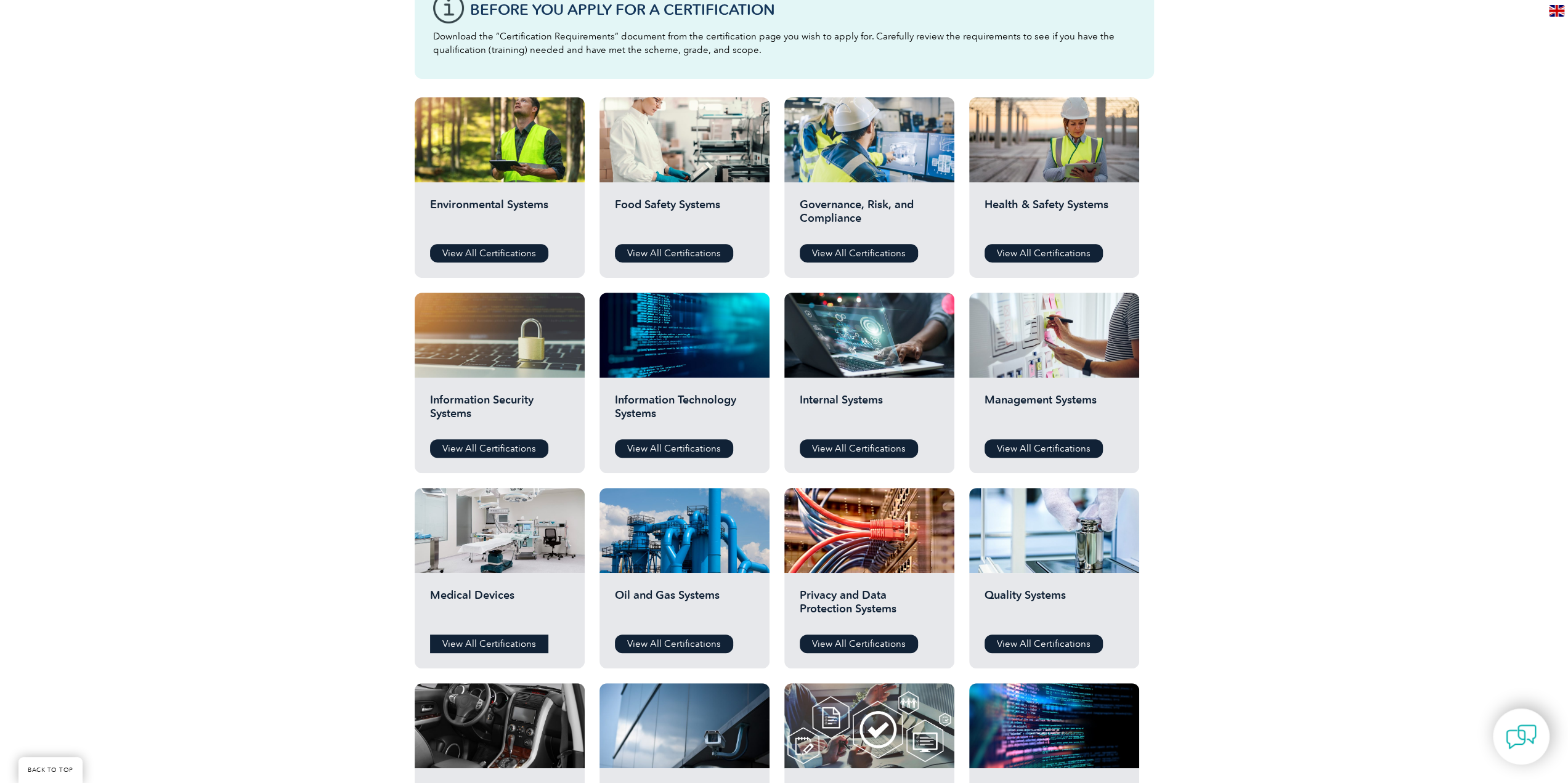
click at [476, 645] on link "View All Certifications" at bounding box center [489, 644] width 118 height 19
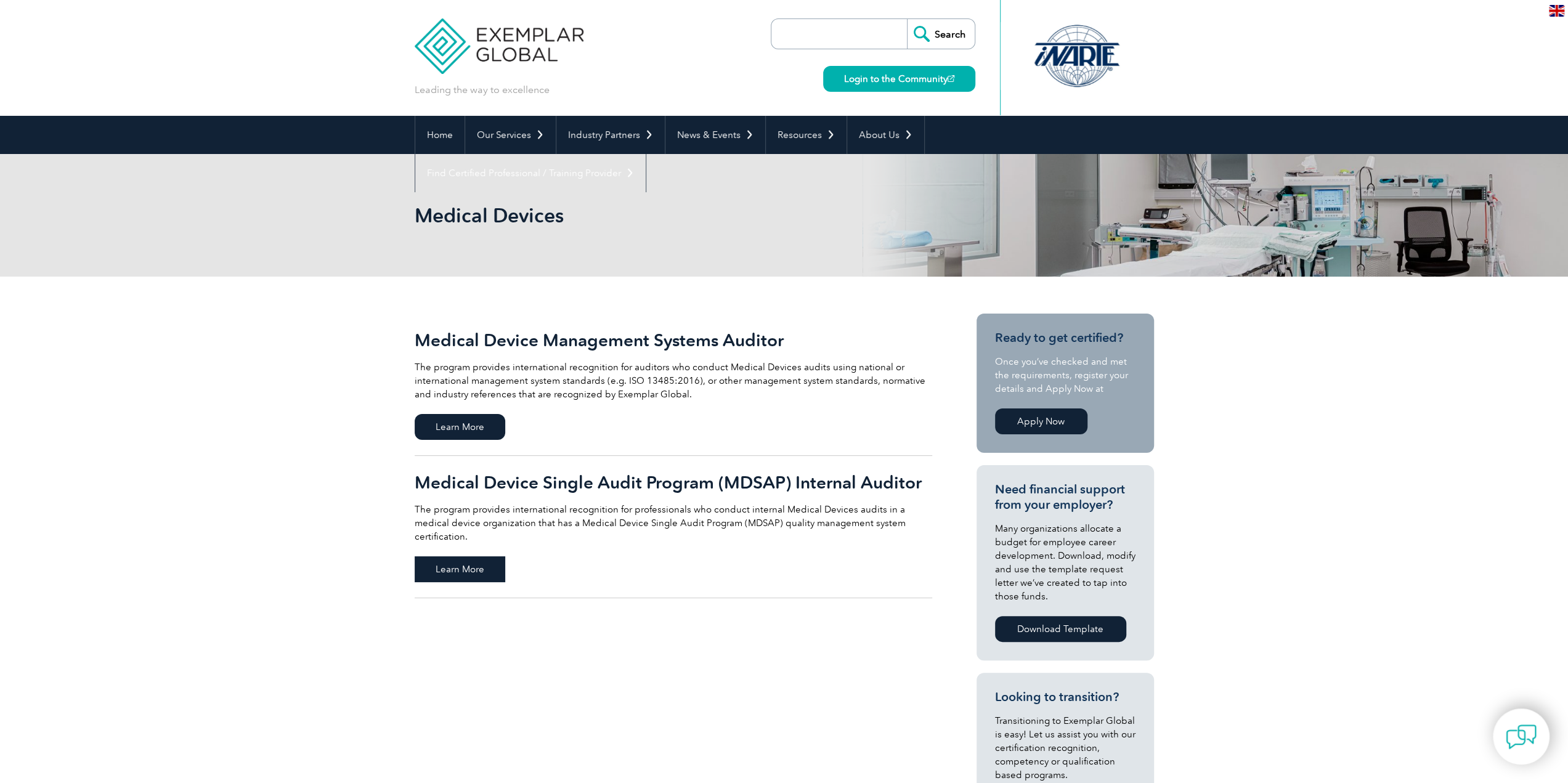
click at [451, 556] on span "Learn More" at bounding box center [460, 569] width 90 height 26
click at [463, 426] on span "Learn More" at bounding box center [460, 427] width 90 height 26
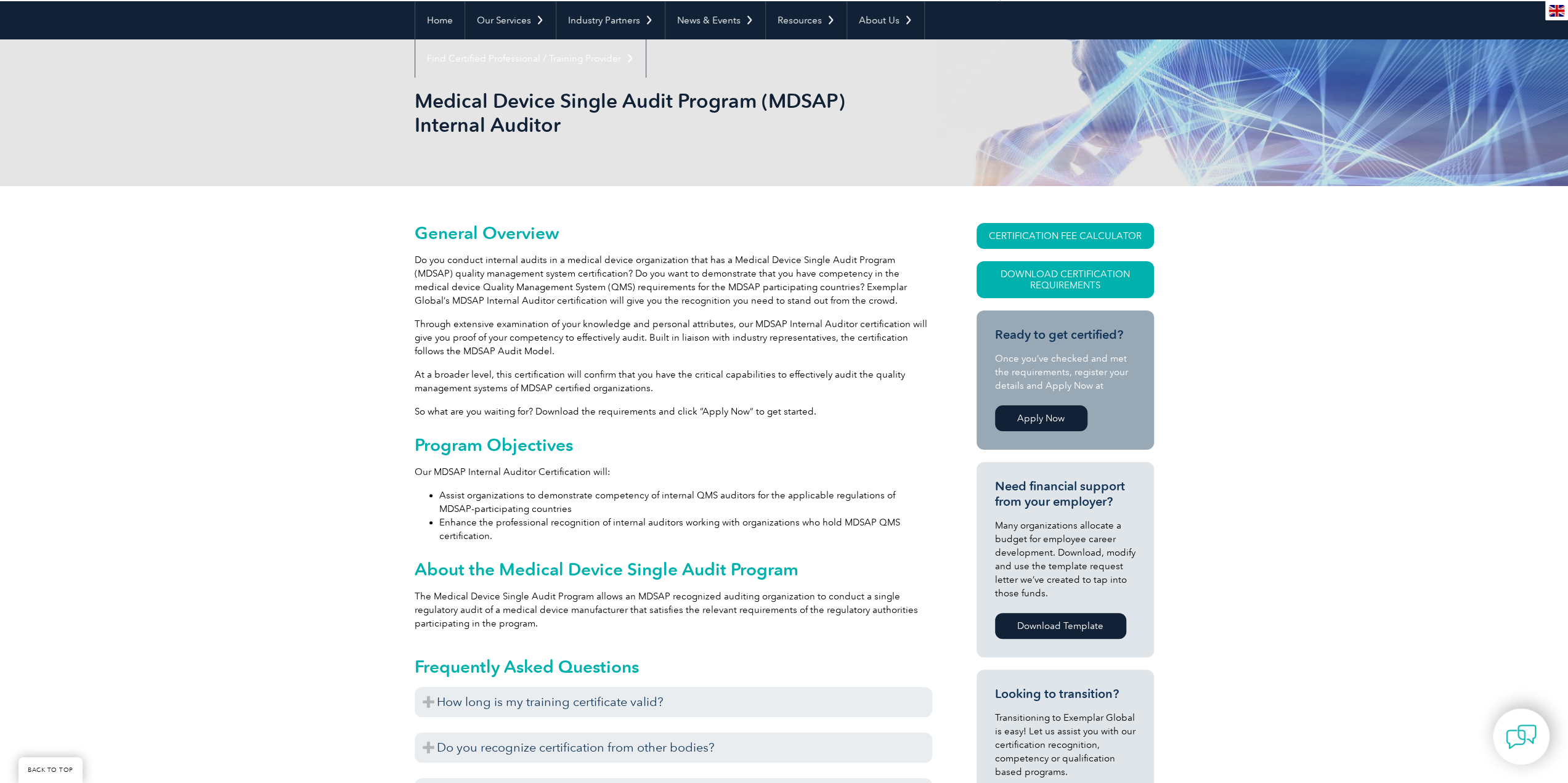
scroll to position [62, 0]
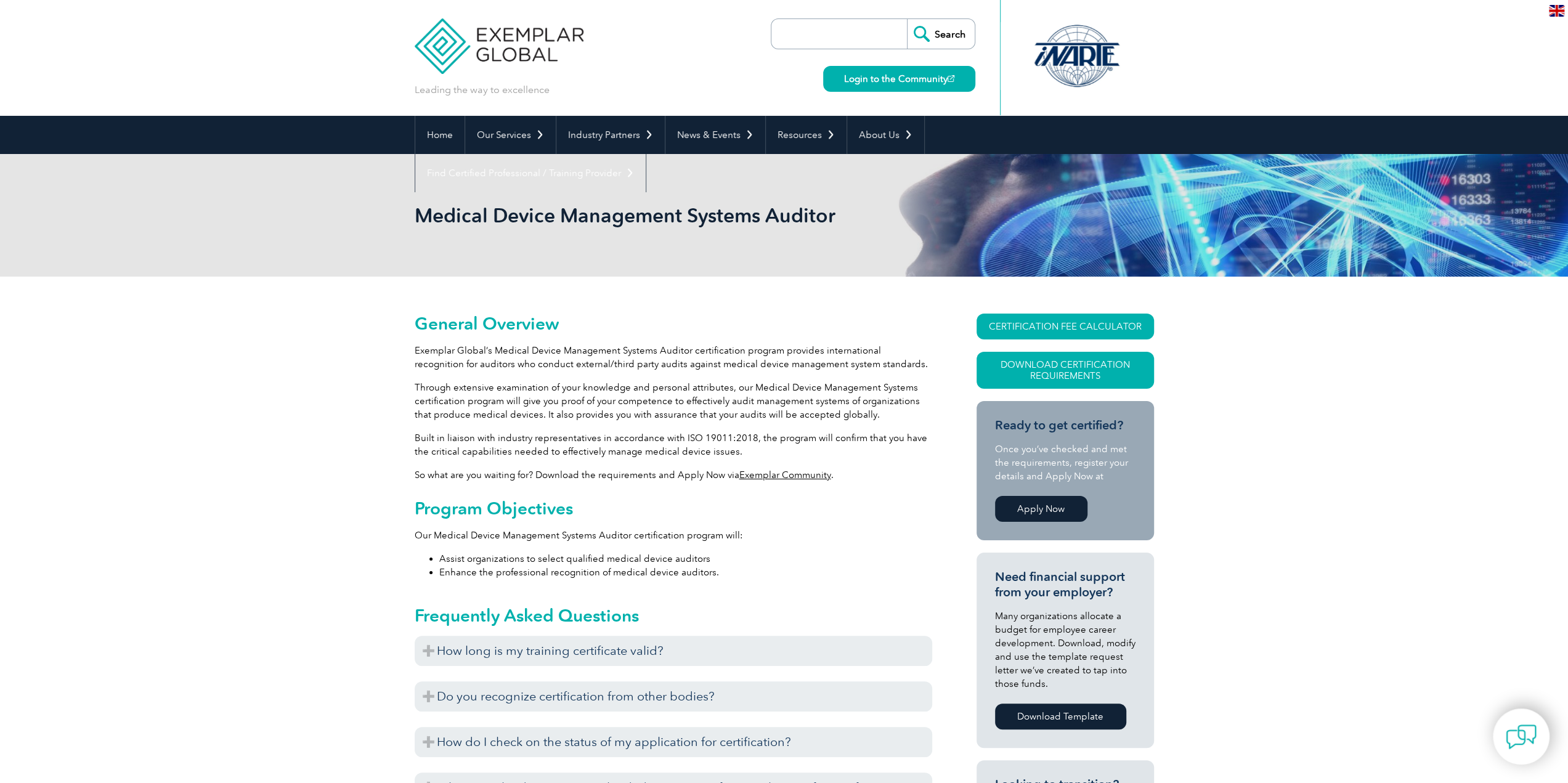
click at [715, 596] on div "Frequently Asked Questions How long is my training certificate valid? Exemplar …" at bounding box center [673, 744] width 518 height 311
